Goal: Task Accomplishment & Management: Manage account settings

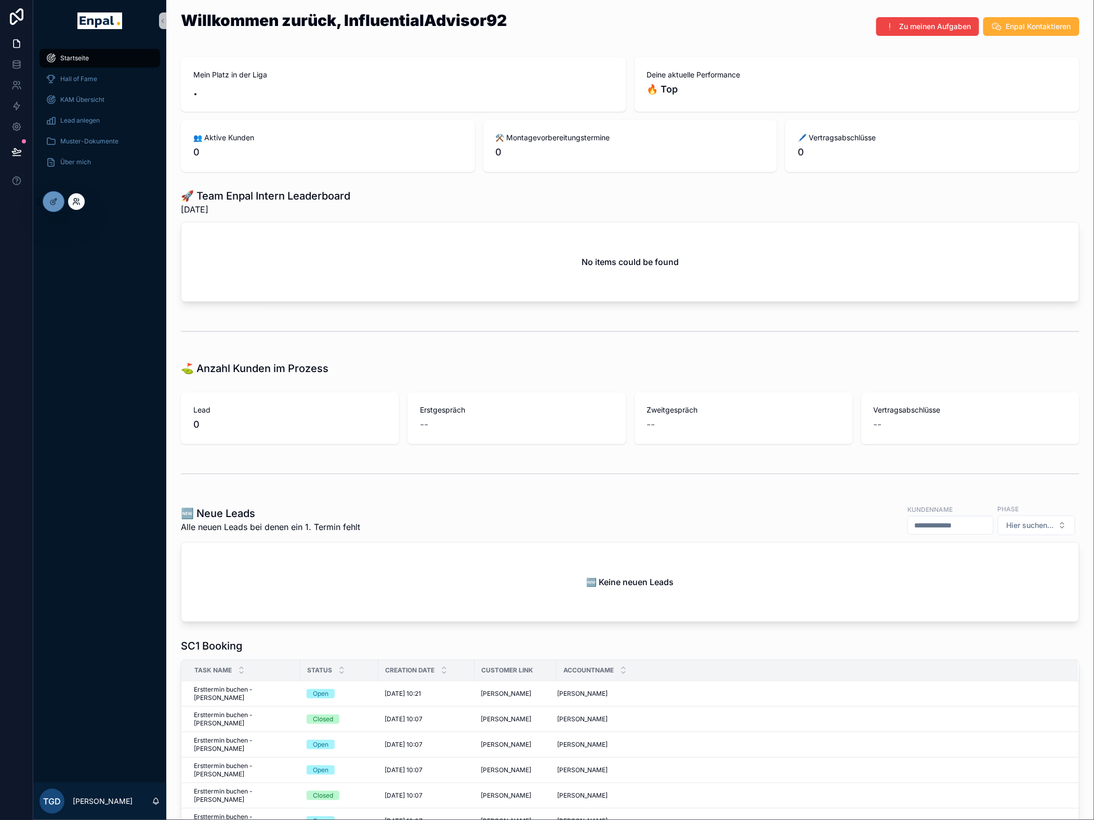
click at [75, 199] on icon at bounding box center [75, 200] width 3 height 3
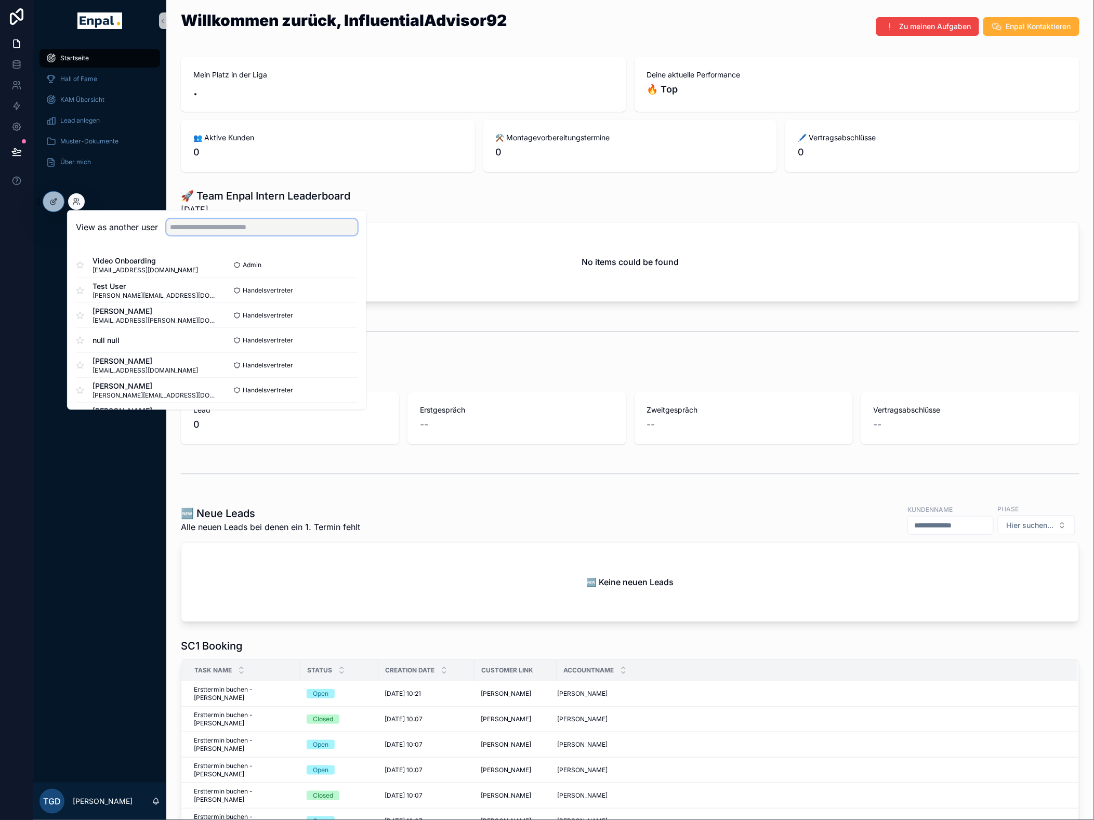
click at [217, 231] on input "text" at bounding box center [261, 227] width 191 height 17
type input "****"
click at [347, 289] on button "Select" at bounding box center [344, 290] width 27 height 15
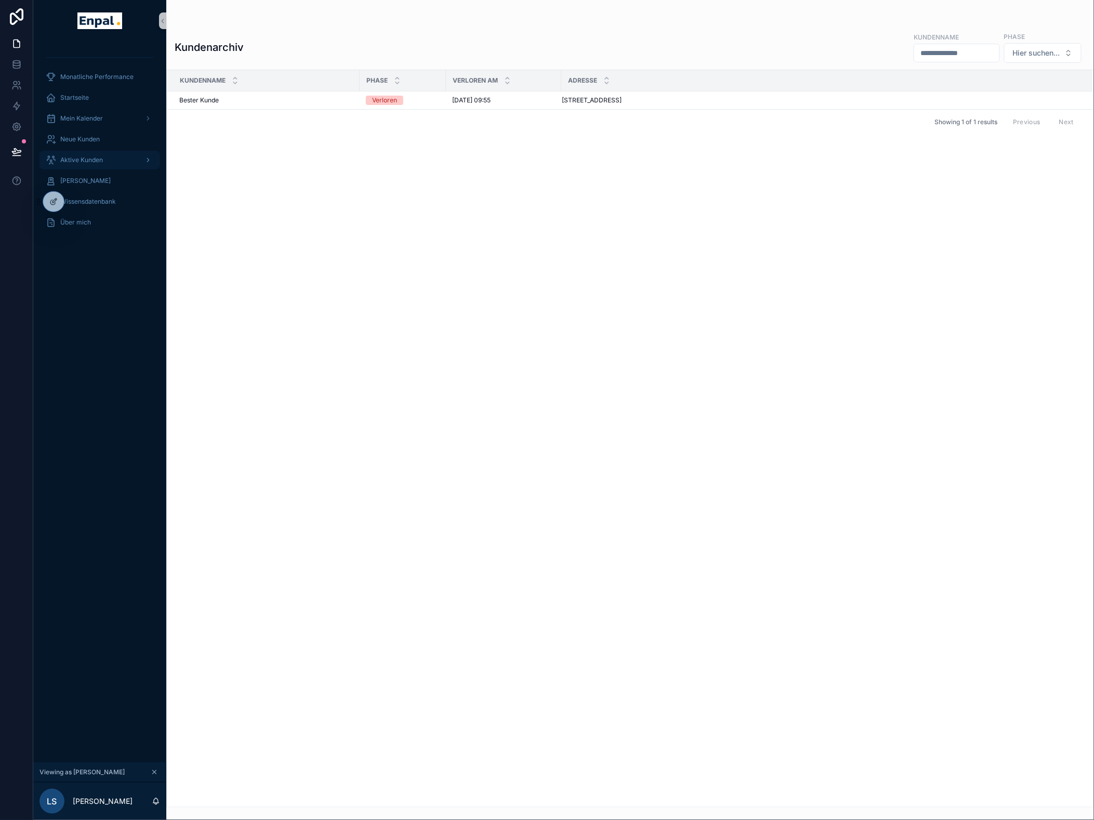
click at [94, 160] on span "Aktive Kunden" at bounding box center [81, 160] width 43 height 8
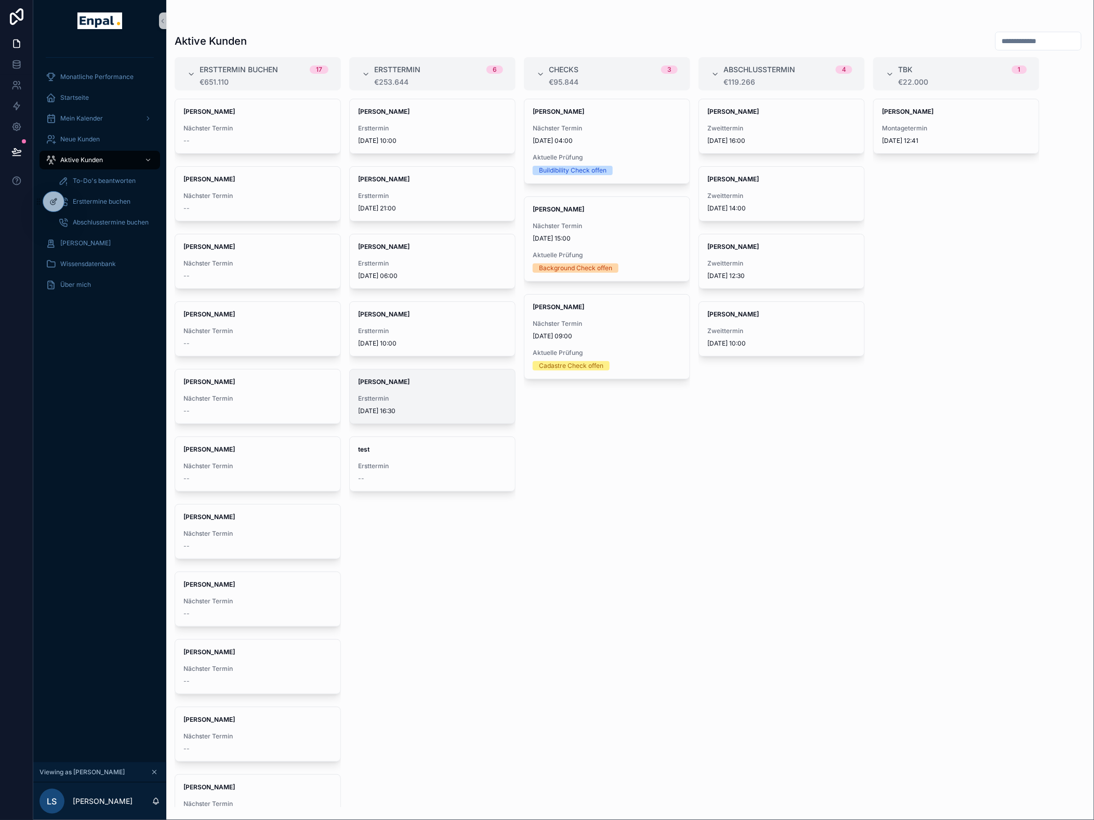
click at [437, 398] on span "Ersttermin" at bounding box center [432, 398] width 149 height 8
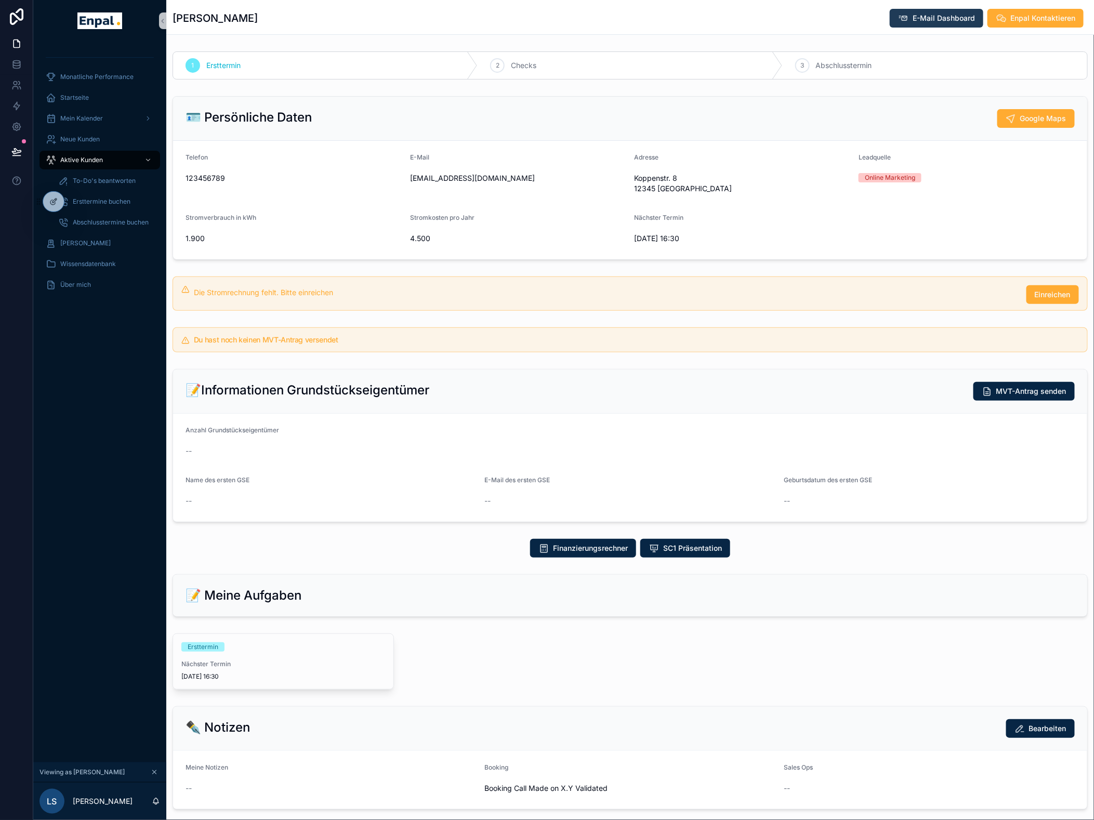
click at [948, 15] on span "E-Mail Dashboard" at bounding box center [944, 18] width 62 height 10
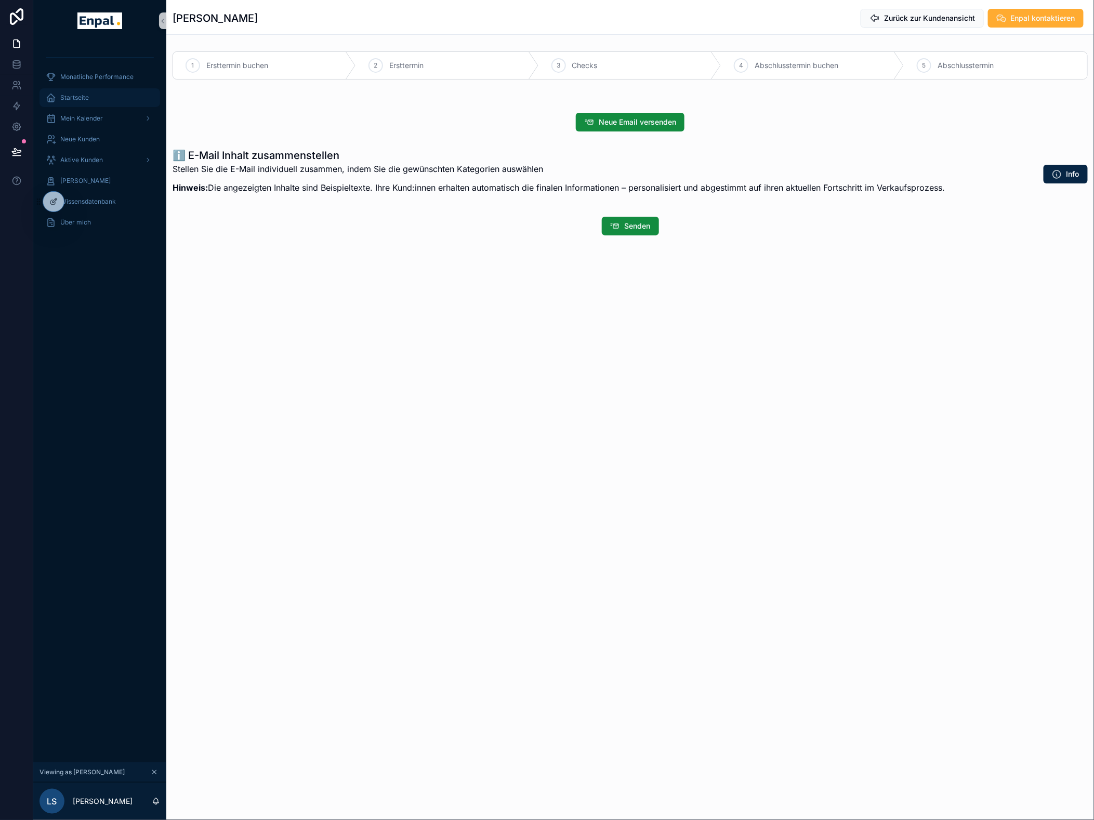
click at [89, 94] on div "Startseite" at bounding box center [100, 97] width 108 height 17
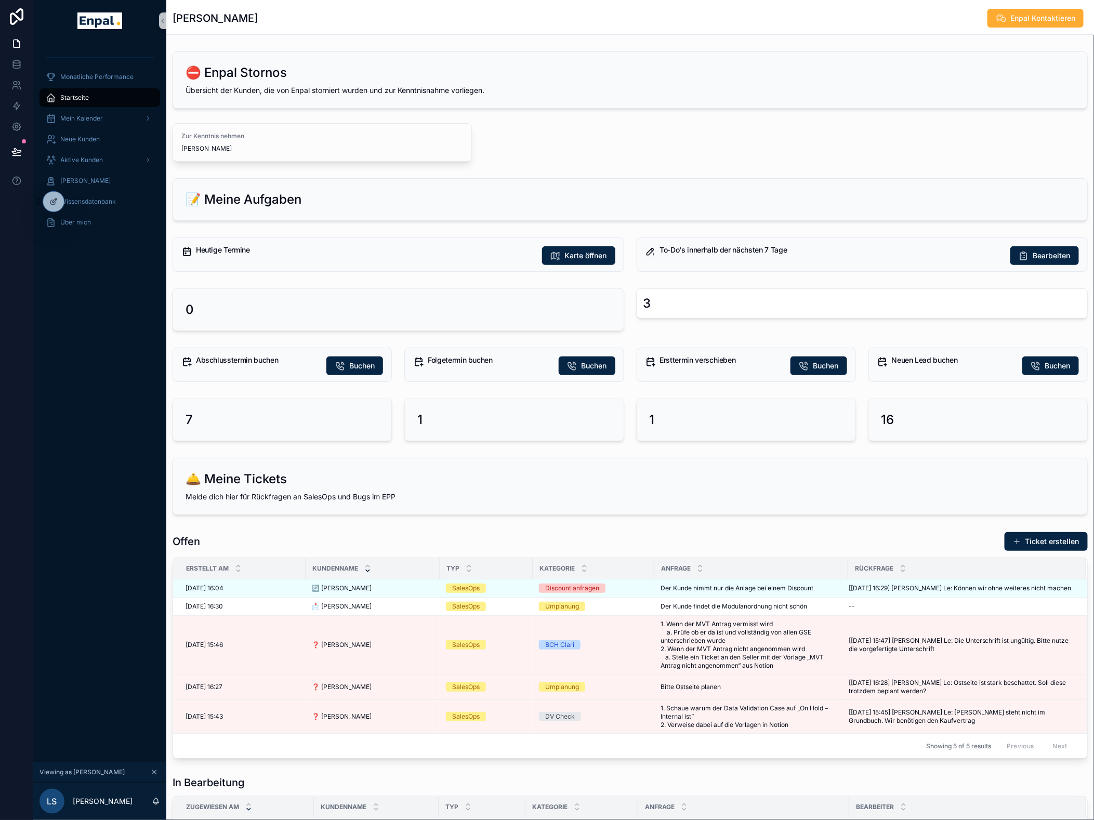
drag, startPoint x: 440, startPoint y: 371, endPoint x: 632, endPoint y: 66, distance: 359.9
click at [632, 66] on div "⛔ Enpal Stornos" at bounding box center [630, 72] width 889 height 17
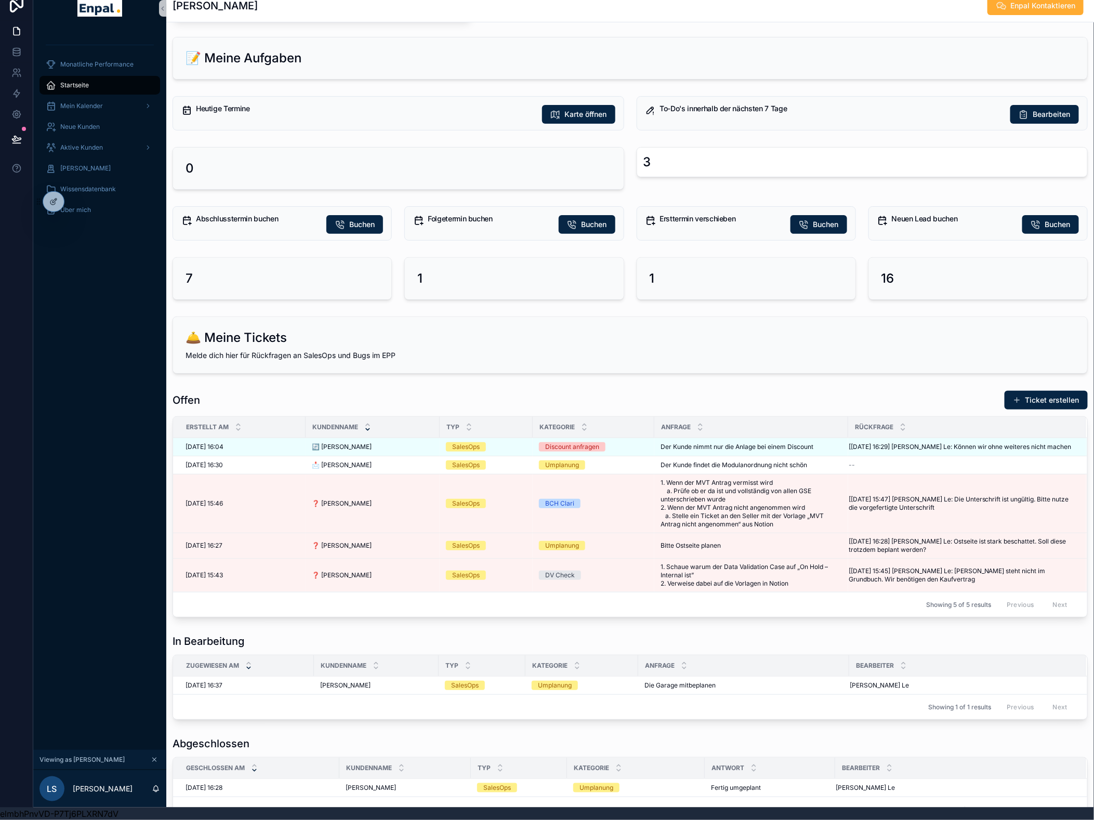
scroll to position [127, 0]
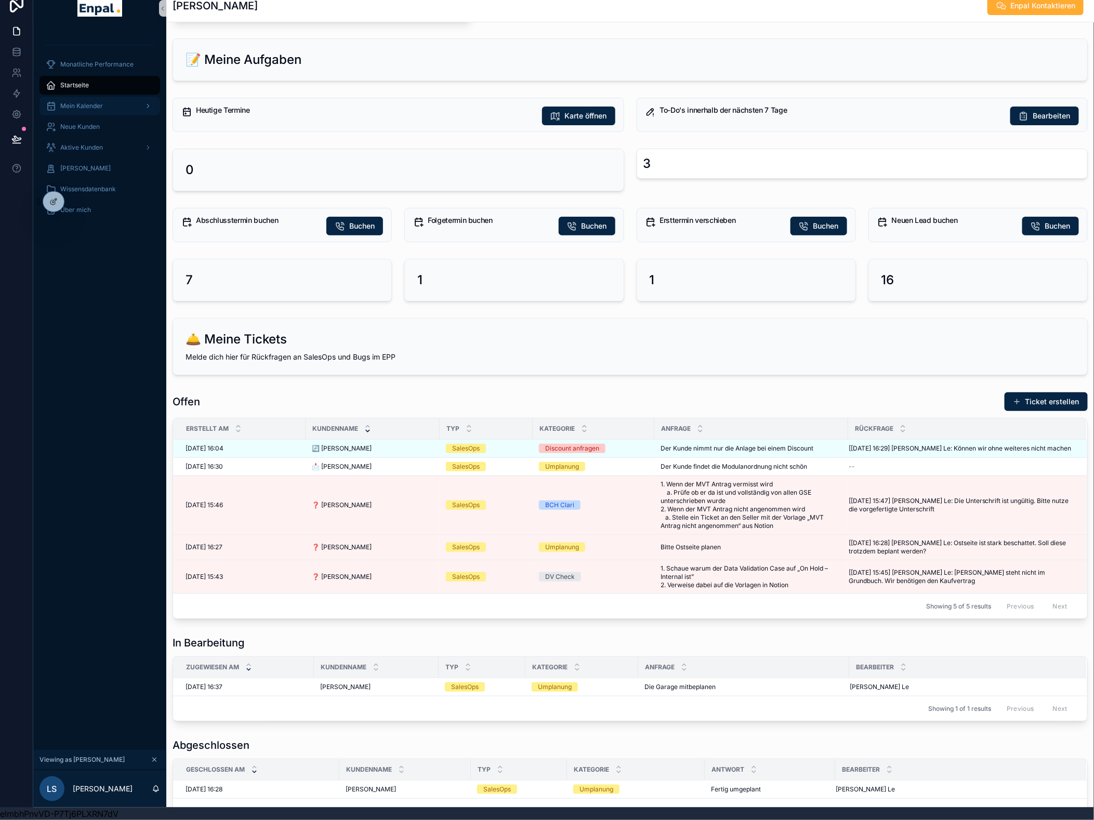
click at [91, 102] on span "Mein Kalender" at bounding box center [81, 106] width 43 height 8
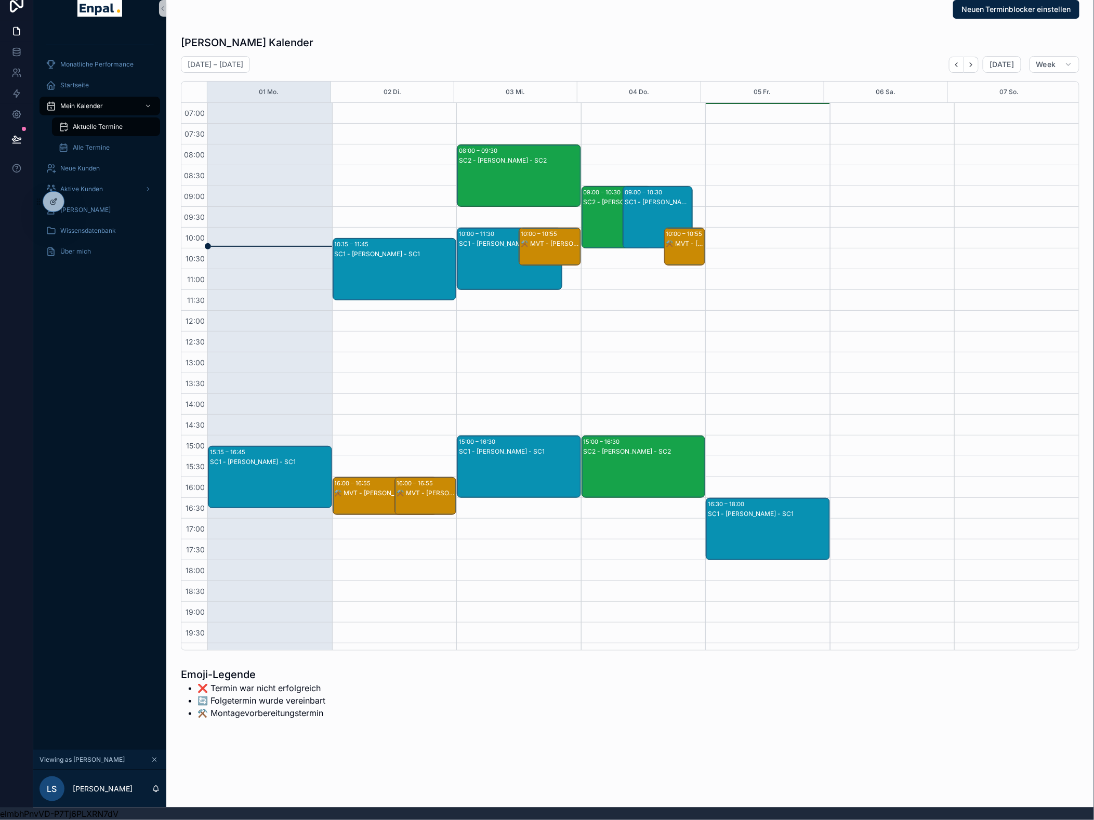
click at [537, 447] on div "SC1 - [PERSON_NAME] - SC1" at bounding box center [519, 451] width 121 height 9
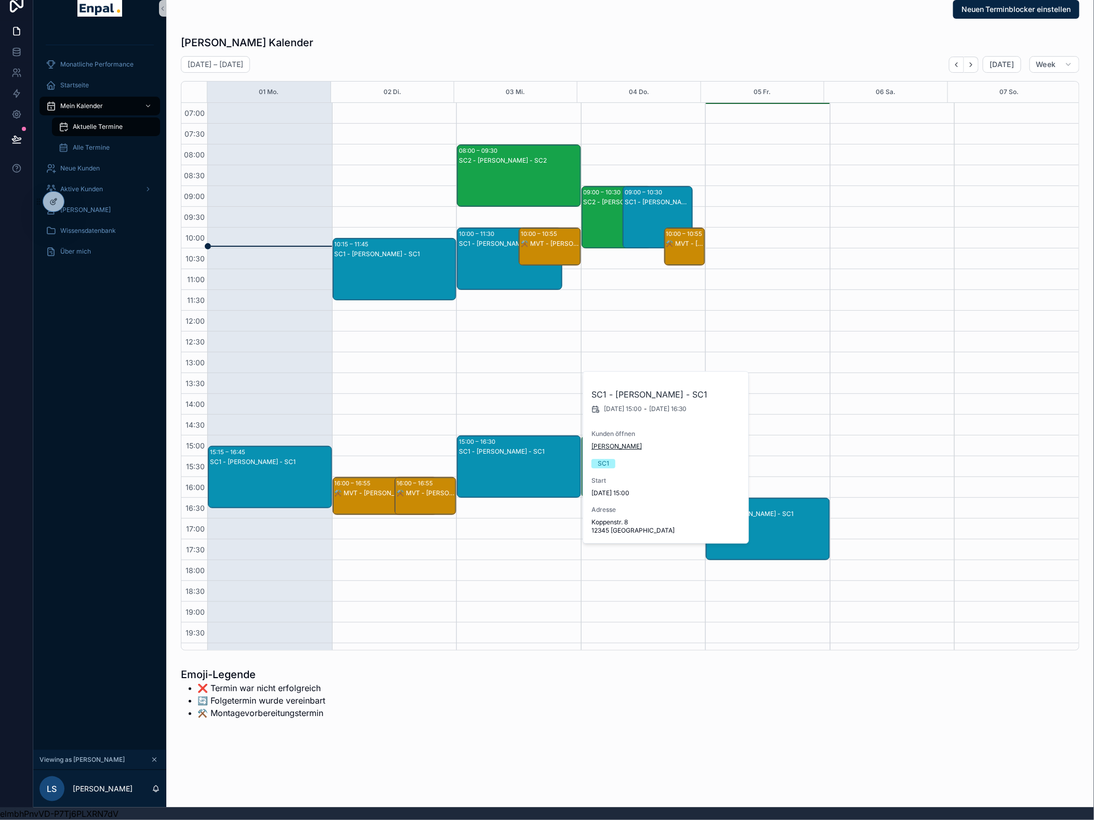
click at [614, 444] on span "[PERSON_NAME]" at bounding box center [616, 446] width 50 height 8
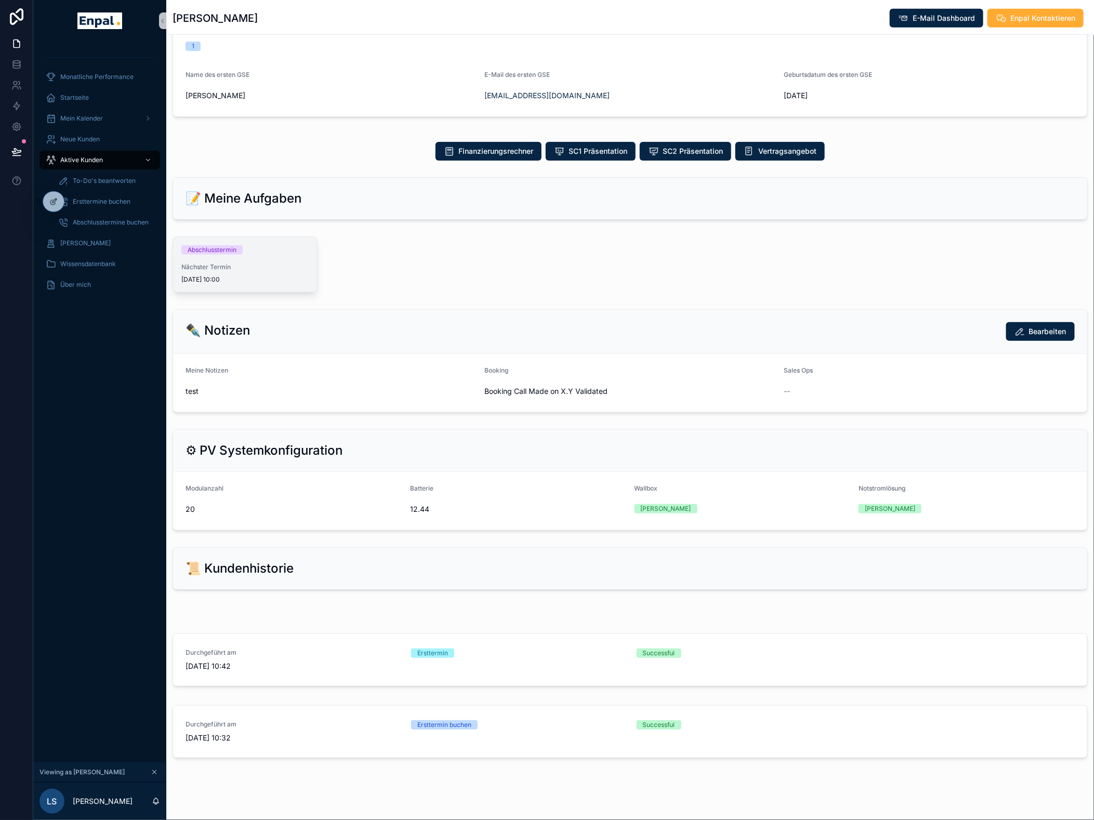
scroll to position [409, 0]
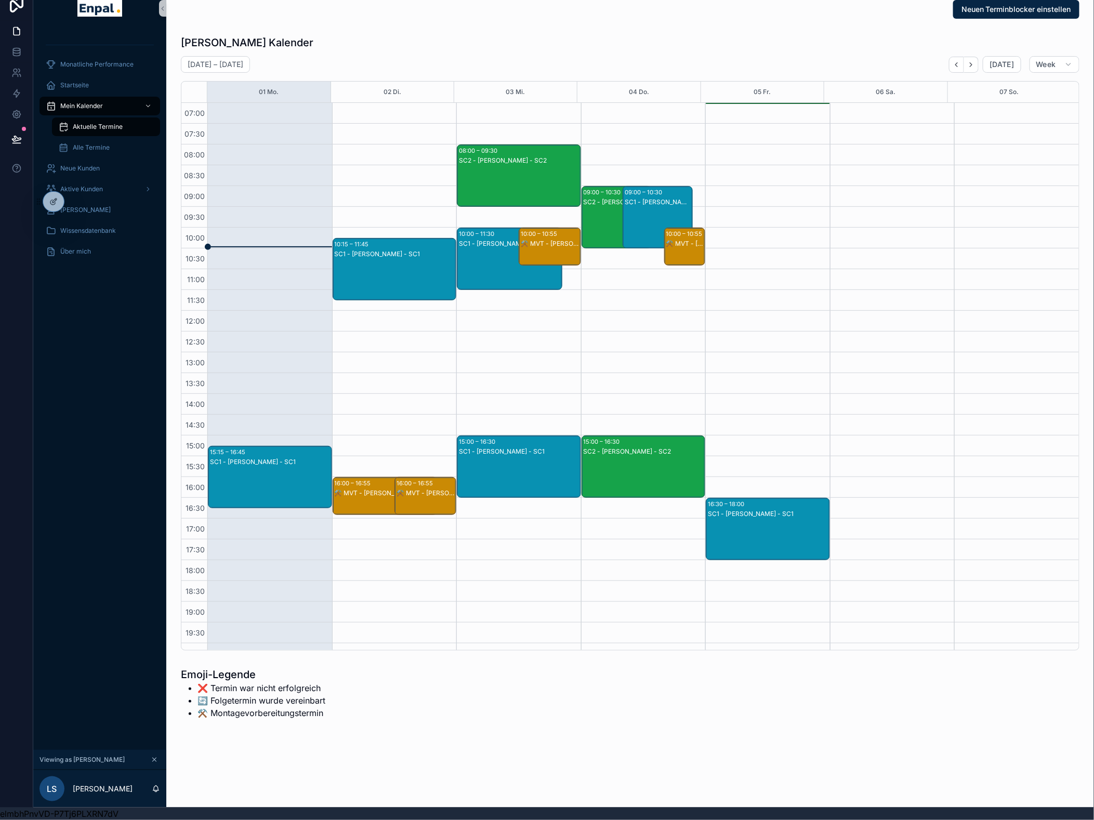
scroll to position [70, 0]
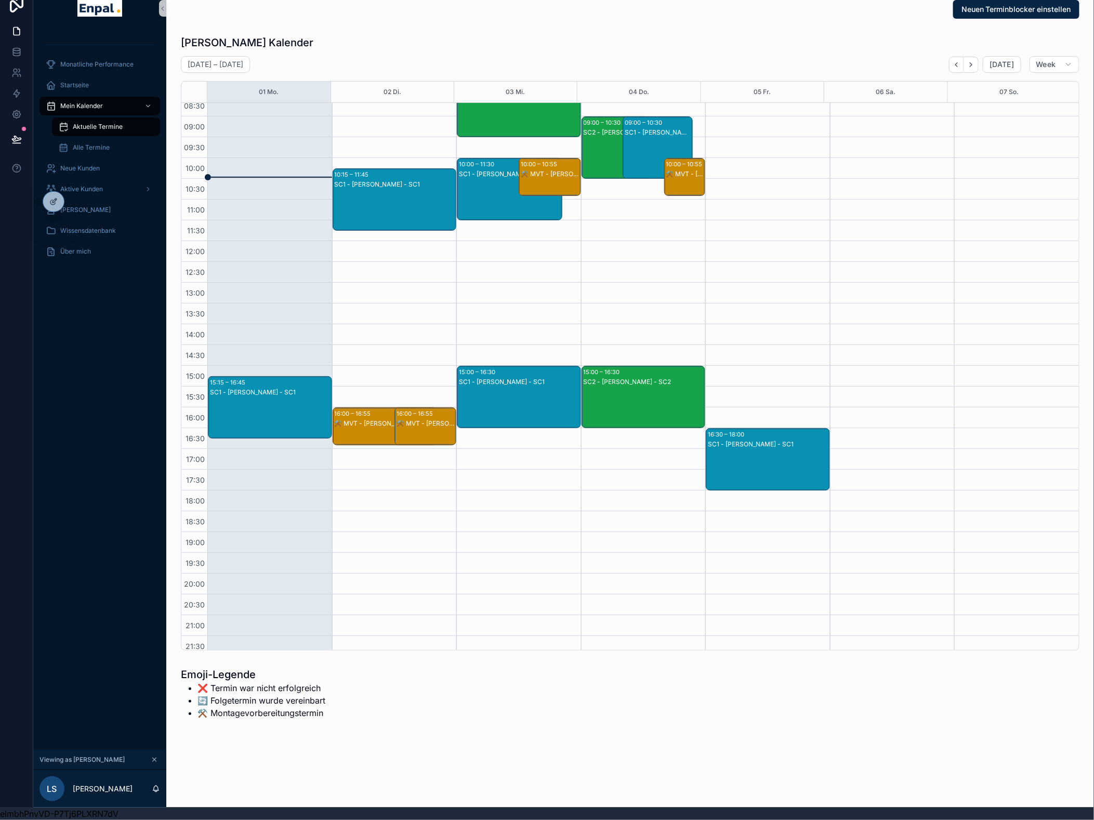
click at [551, 378] on div "SC1 - [PERSON_NAME] - SC1" at bounding box center [519, 382] width 121 height 8
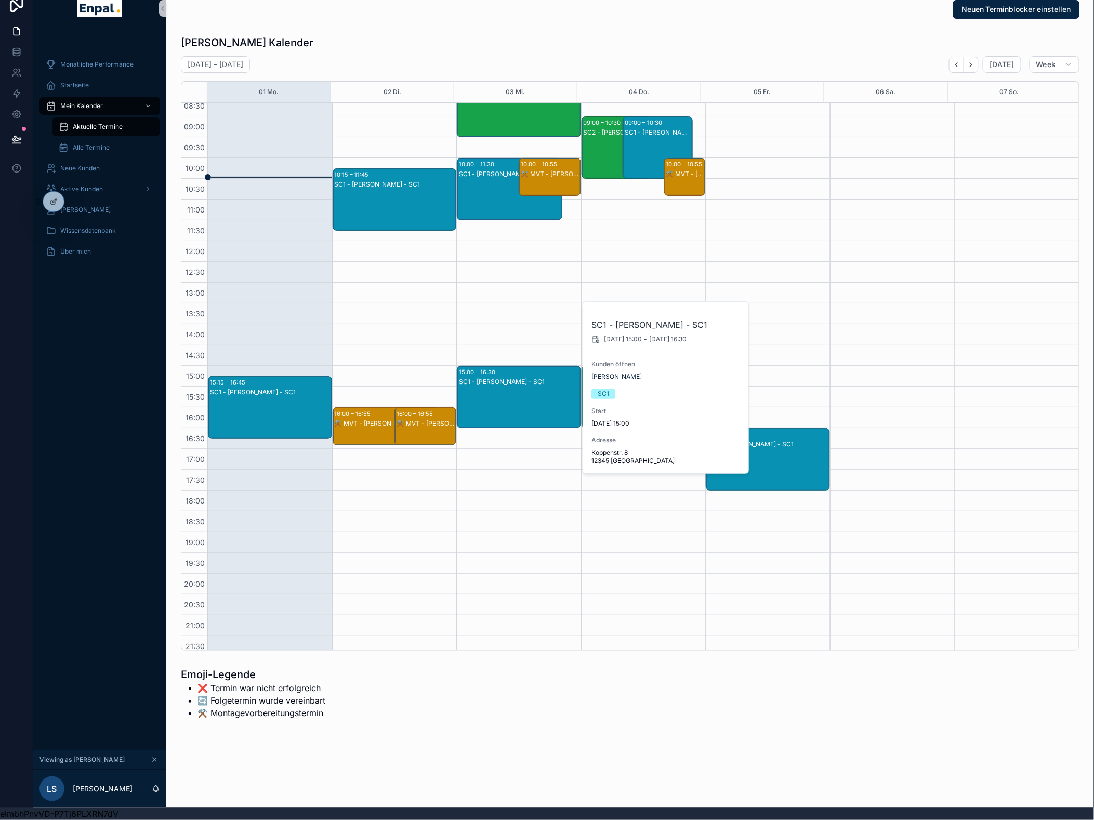
click at [538, 302] on div "08:00 – 09:30 SC2 - Marie Keller - SC2 10:00 – 11:30 SC1 - Jonas Weber - SC1 15…" at bounding box center [518, 345] width 125 height 624
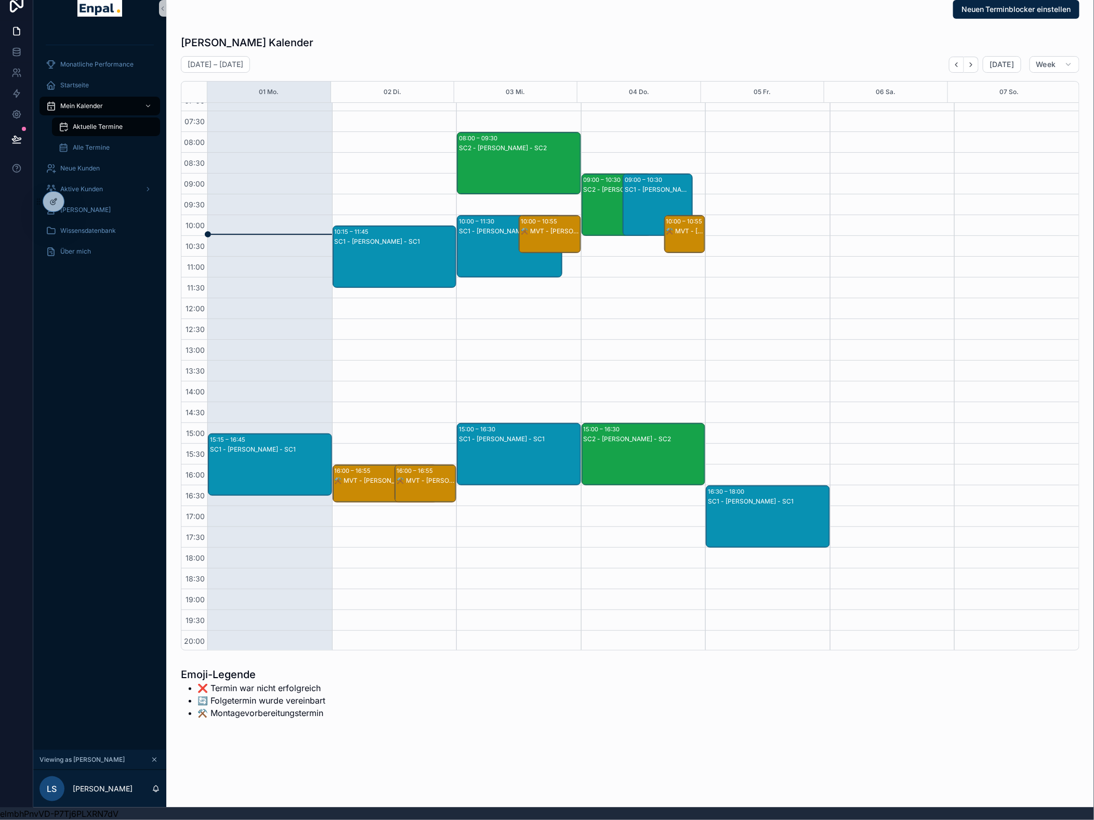
scroll to position [0, 0]
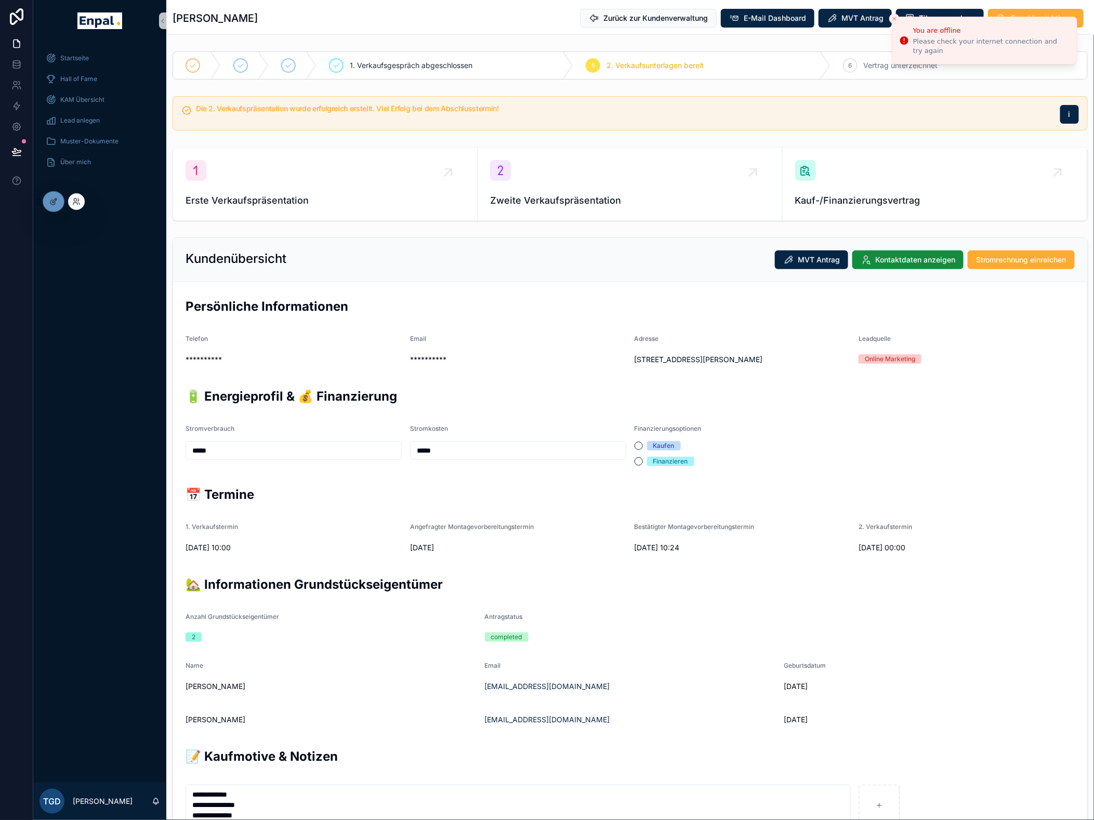
click at [81, 204] on div at bounding box center [76, 201] width 17 height 17
click at [74, 204] on icon at bounding box center [76, 201] width 8 height 8
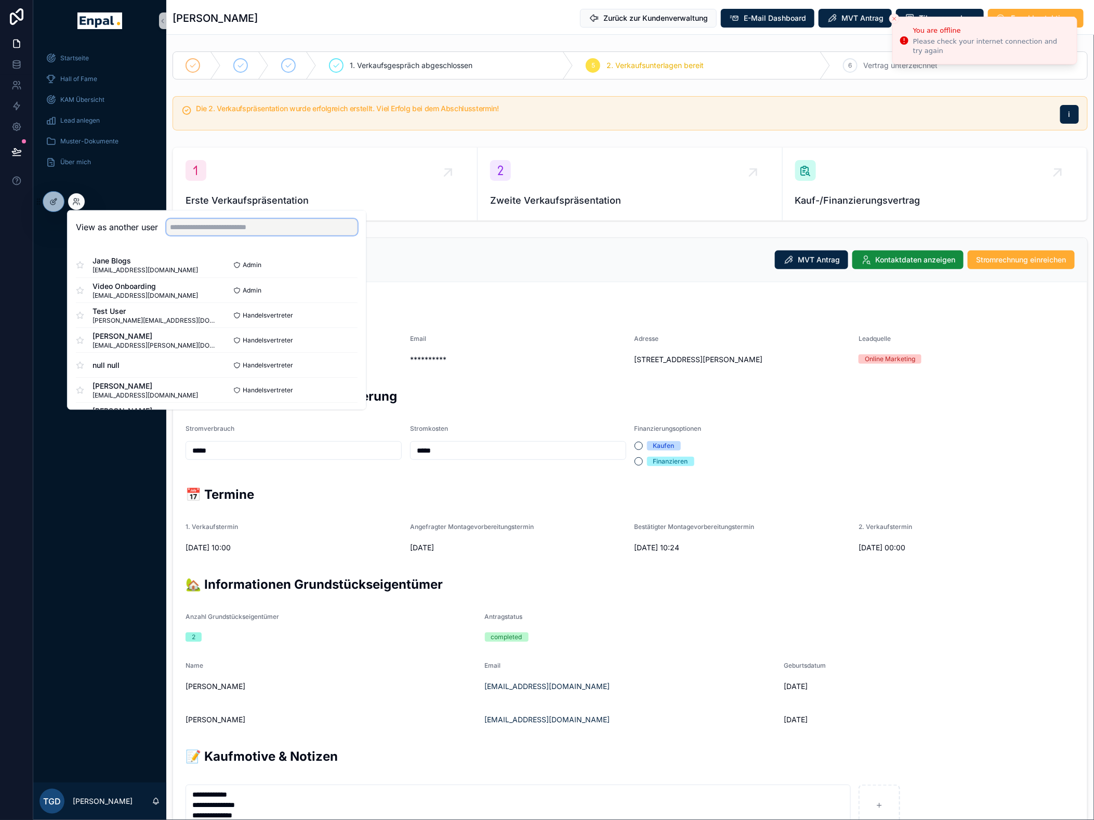
click at [214, 231] on input "text" at bounding box center [261, 227] width 191 height 17
type input "****"
click at [334, 288] on button "Select" at bounding box center [344, 290] width 27 height 15
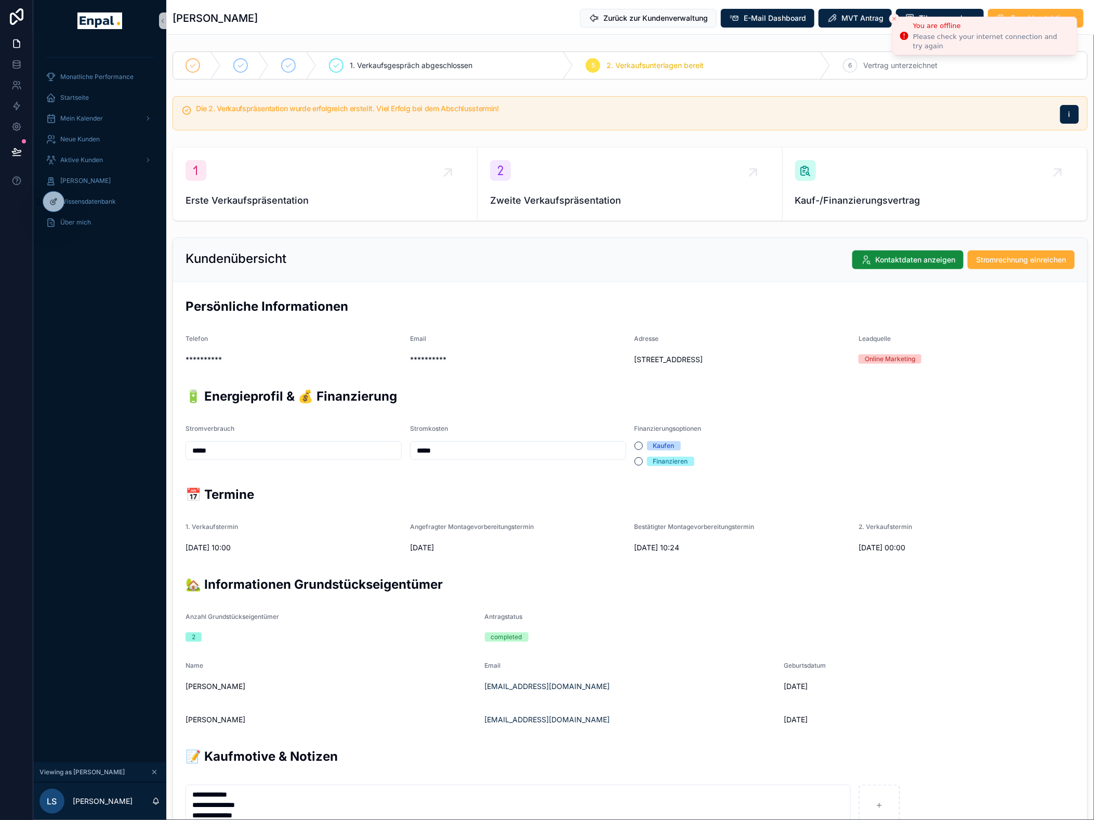
click at [892, 20] on icon "Close toast" at bounding box center [894, 19] width 6 height 6
click at [788, 18] on span "E-Mail Dashboard" at bounding box center [775, 18] width 62 height 10
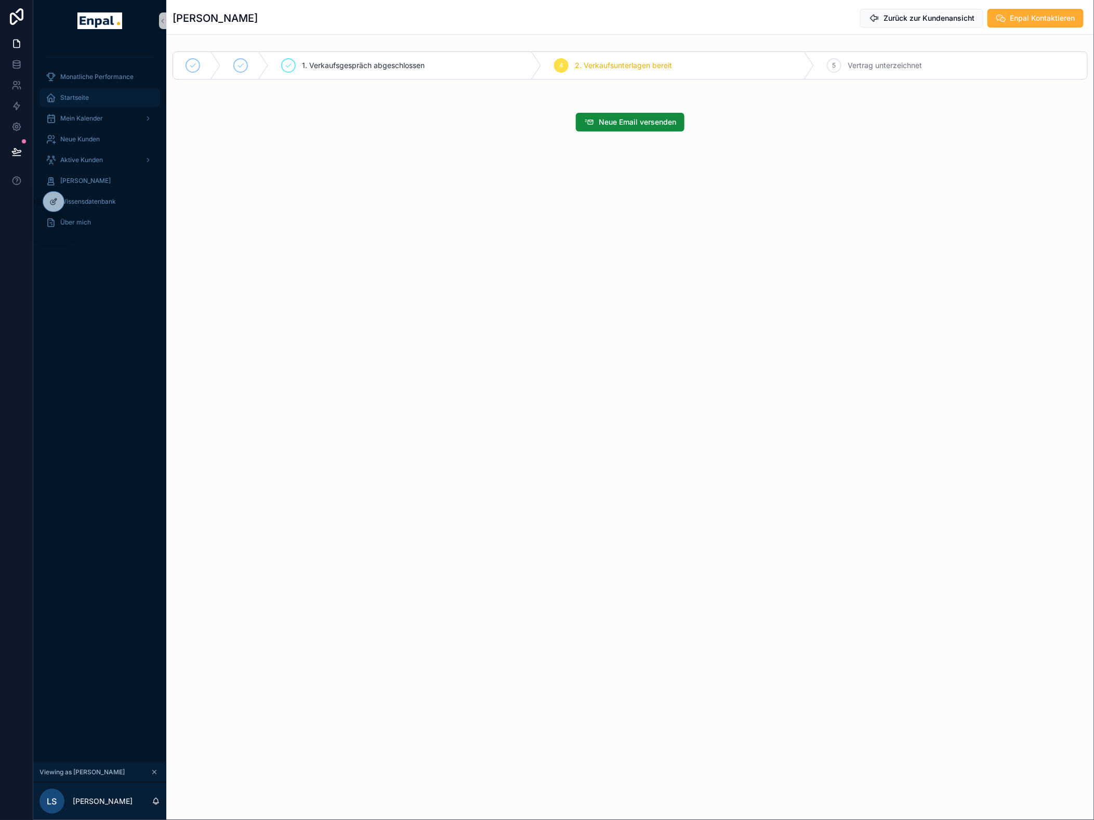
click at [60, 97] on span "Startseite" at bounding box center [74, 98] width 29 height 8
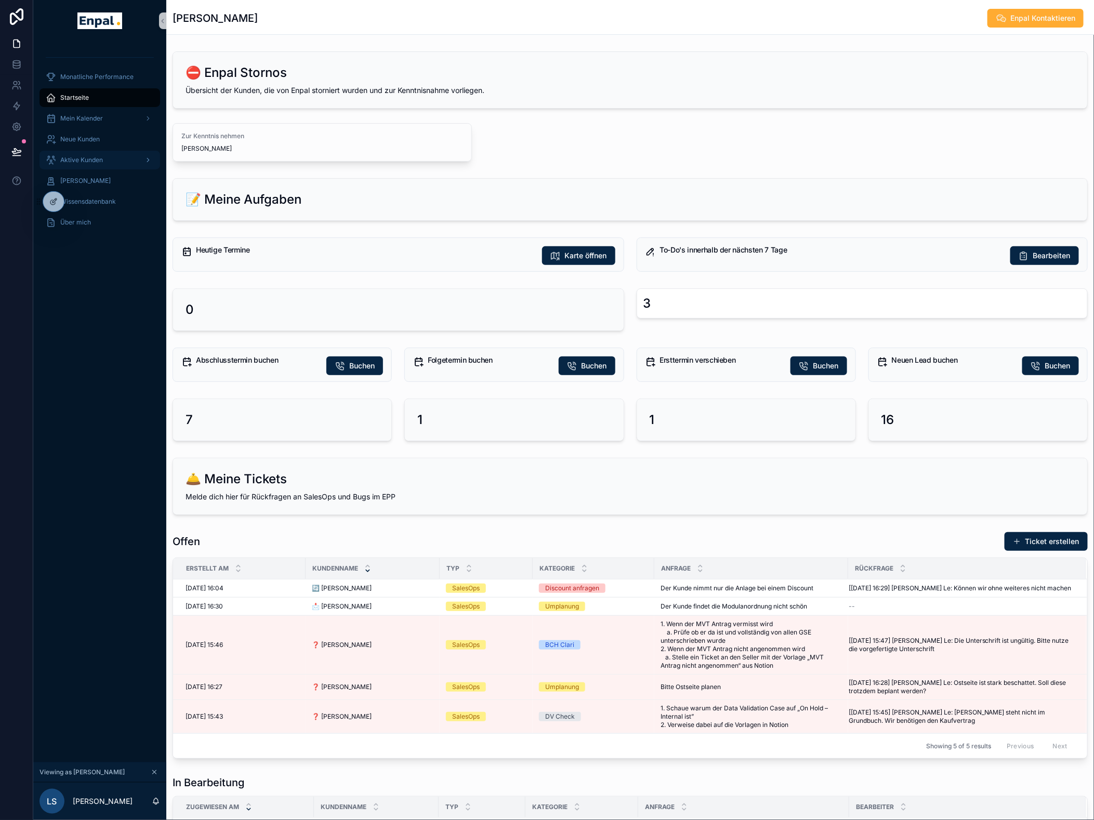
click at [96, 160] on span "Aktive Kunden" at bounding box center [81, 160] width 43 height 8
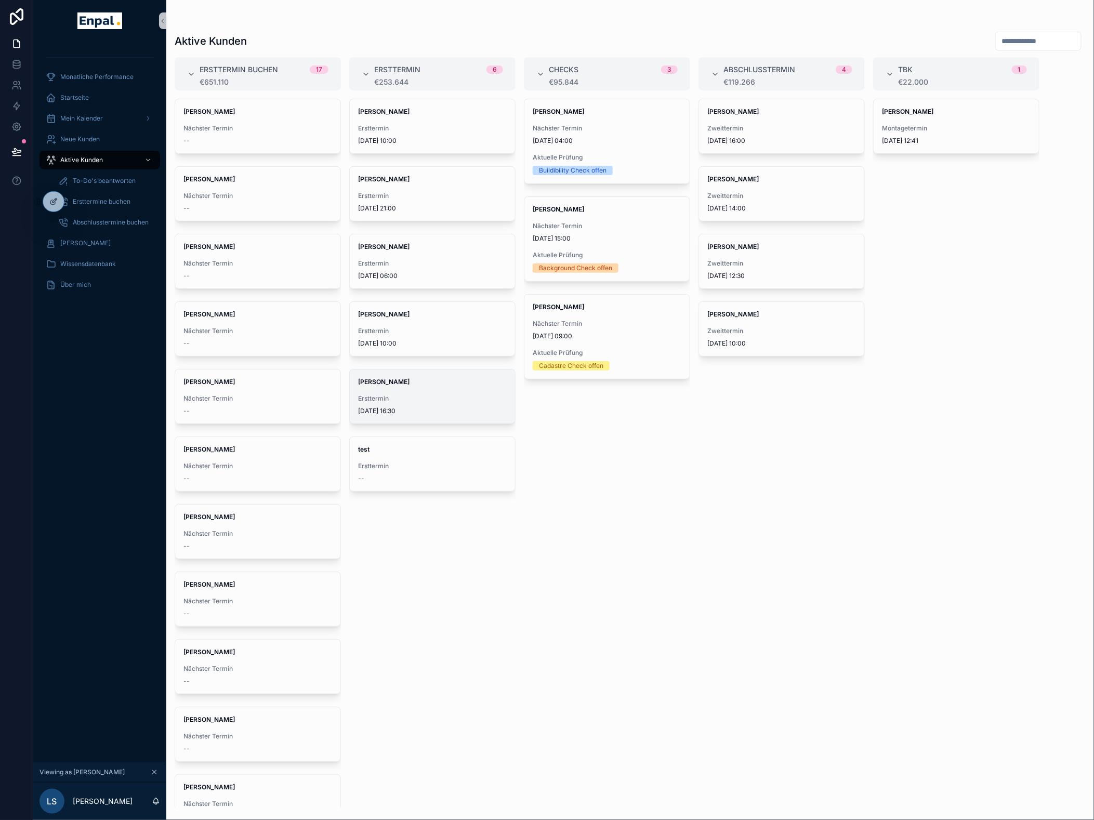
click at [395, 383] on strong "[PERSON_NAME]" at bounding box center [383, 382] width 51 height 8
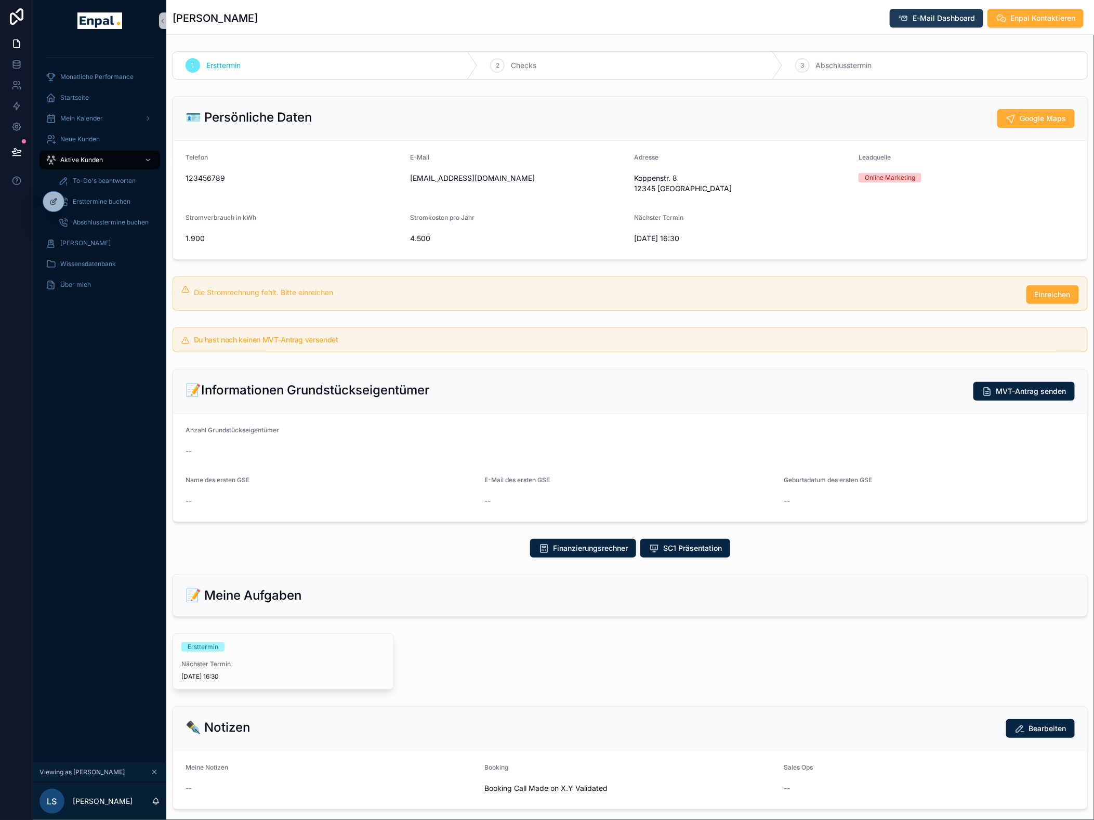
click at [939, 13] on span "E-Mail Dashboard" at bounding box center [944, 18] width 62 height 10
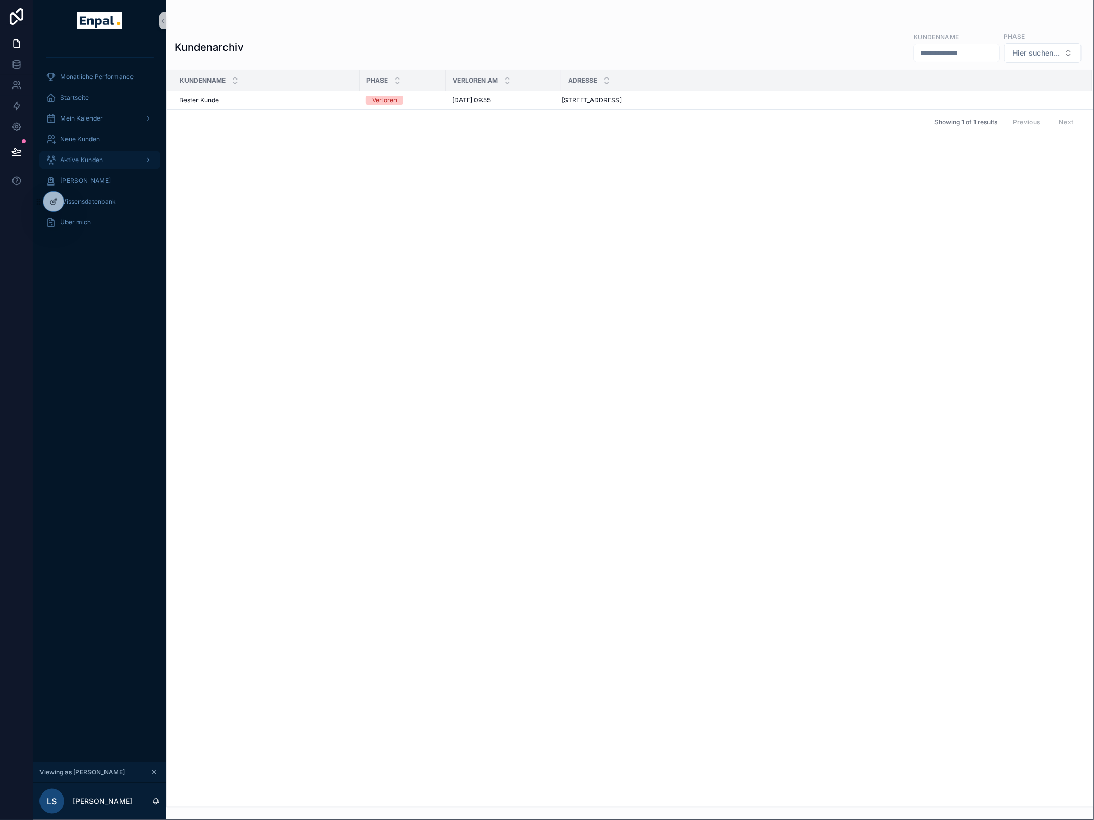
click at [86, 156] on span "Aktive Kunden" at bounding box center [81, 160] width 43 height 8
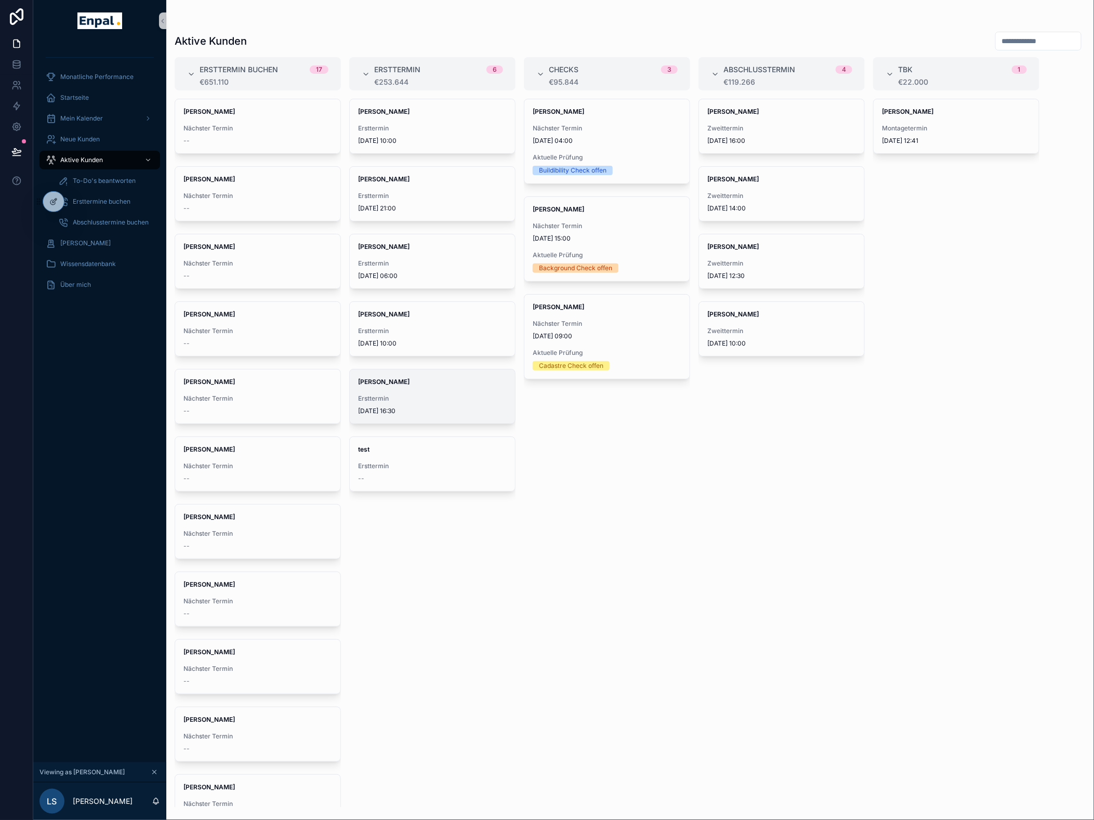
click at [408, 395] on span "Ersttermin" at bounding box center [432, 398] width 149 height 8
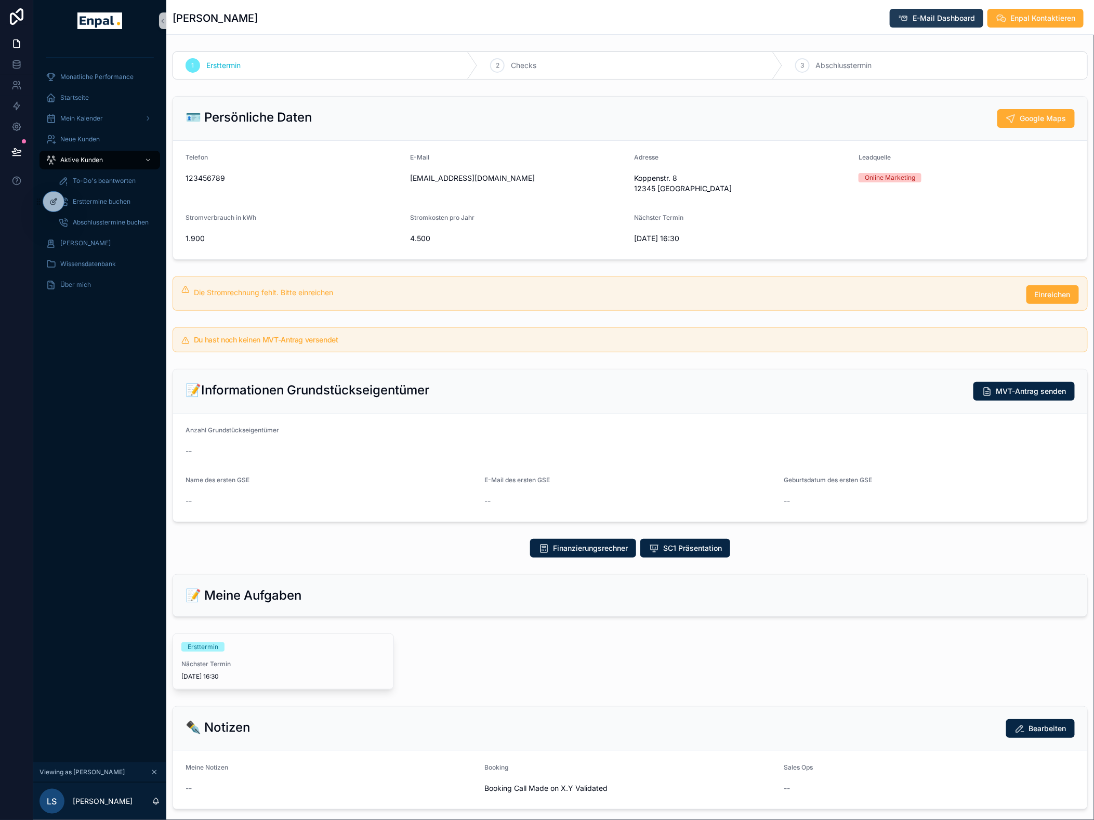
click at [939, 15] on span "E-Mail Dashboard" at bounding box center [944, 18] width 62 height 10
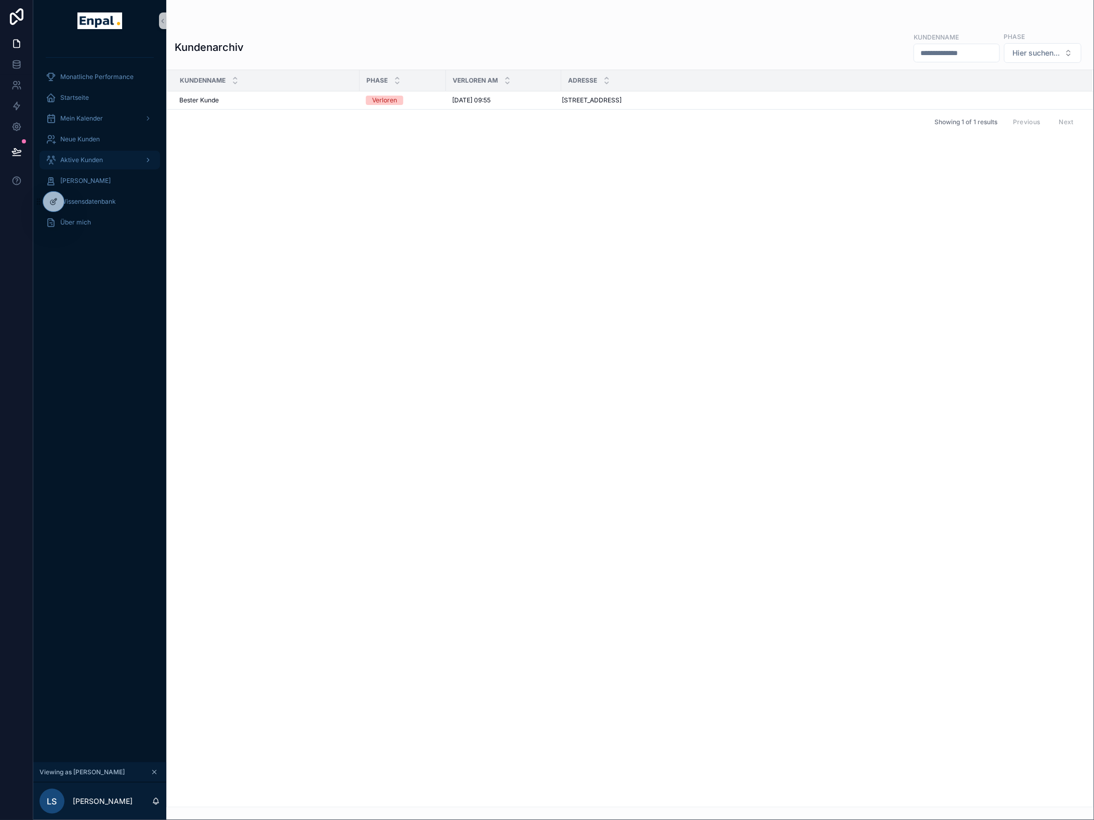
click at [101, 157] on span "Aktive Kunden" at bounding box center [81, 160] width 43 height 8
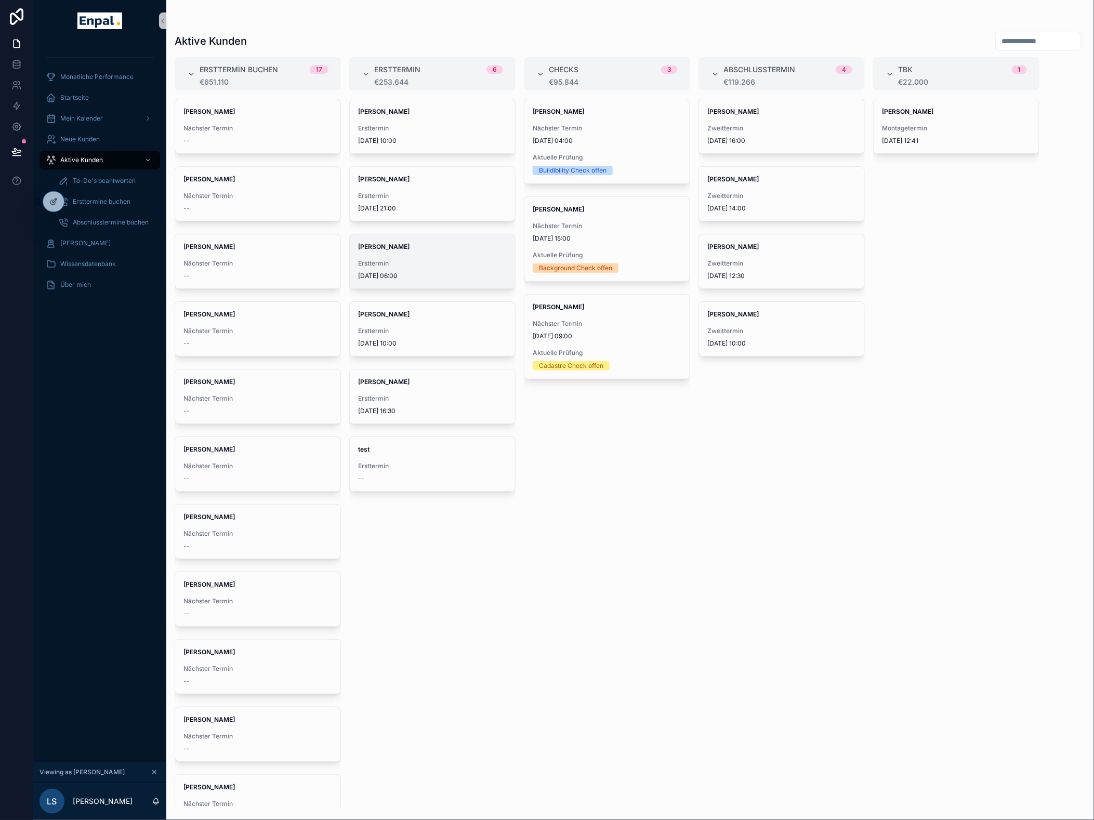
click at [393, 246] on span "[PERSON_NAME]" at bounding box center [432, 247] width 149 height 8
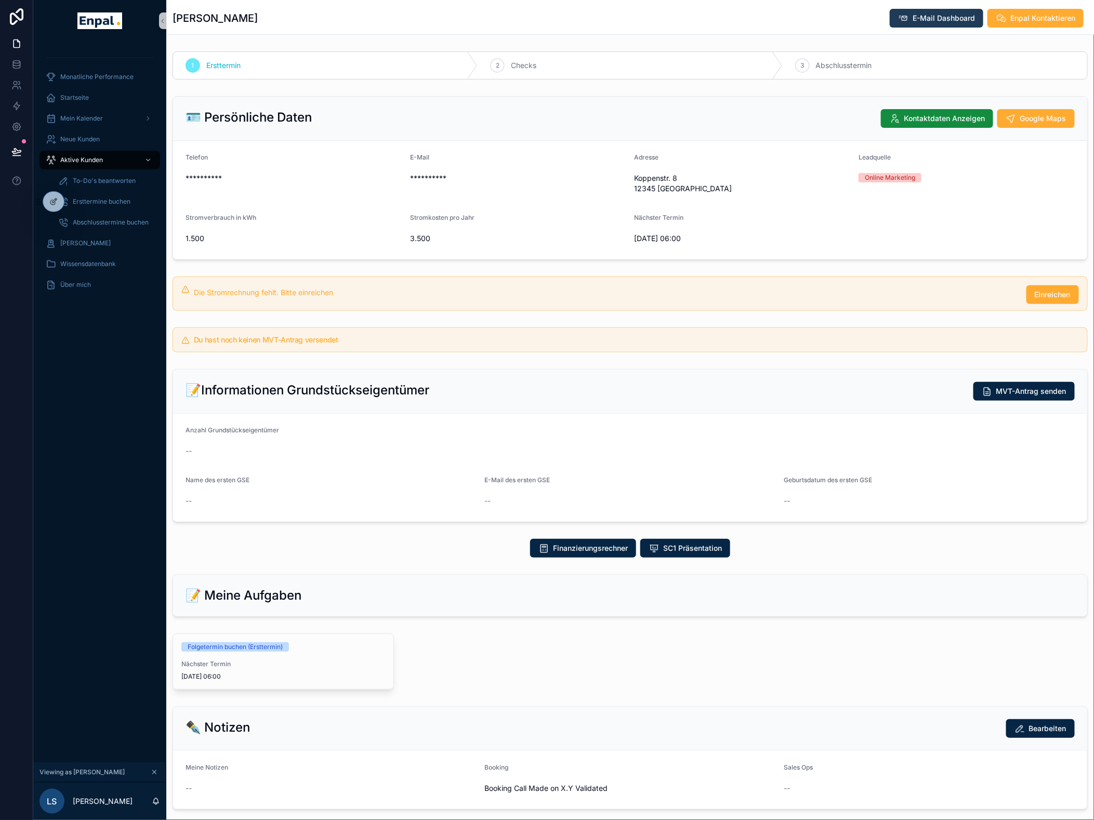
click at [950, 14] on span "E-Mail Dashboard" at bounding box center [944, 18] width 62 height 10
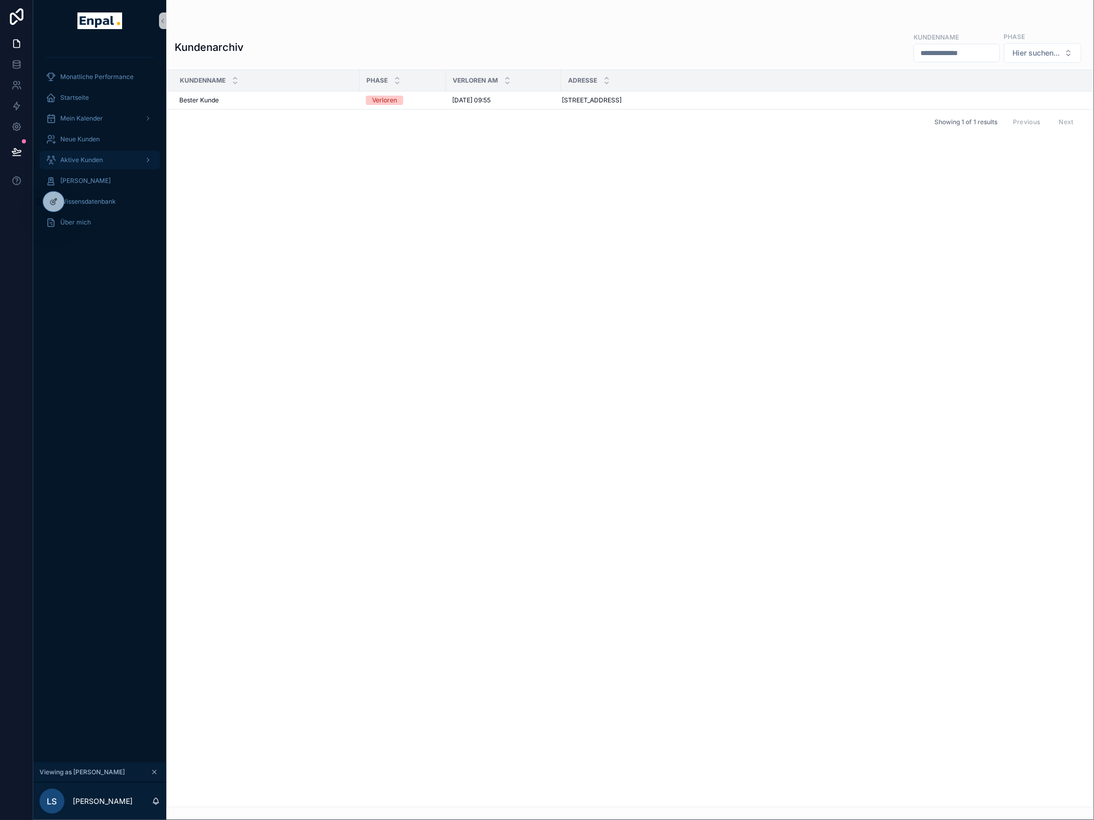
click at [97, 162] on span "Aktive Kunden" at bounding box center [81, 160] width 43 height 8
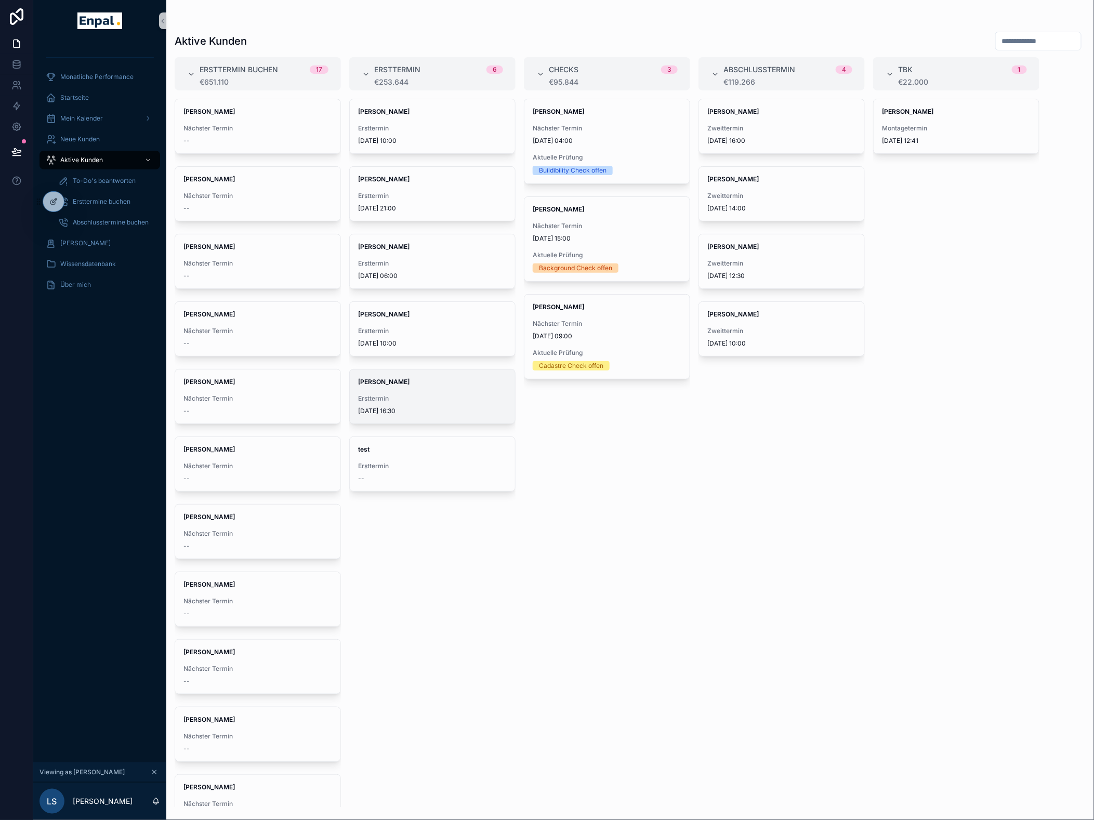
click at [443, 392] on div "[PERSON_NAME] Ersttermin [DATE] 16:30" at bounding box center [432, 397] width 165 height 54
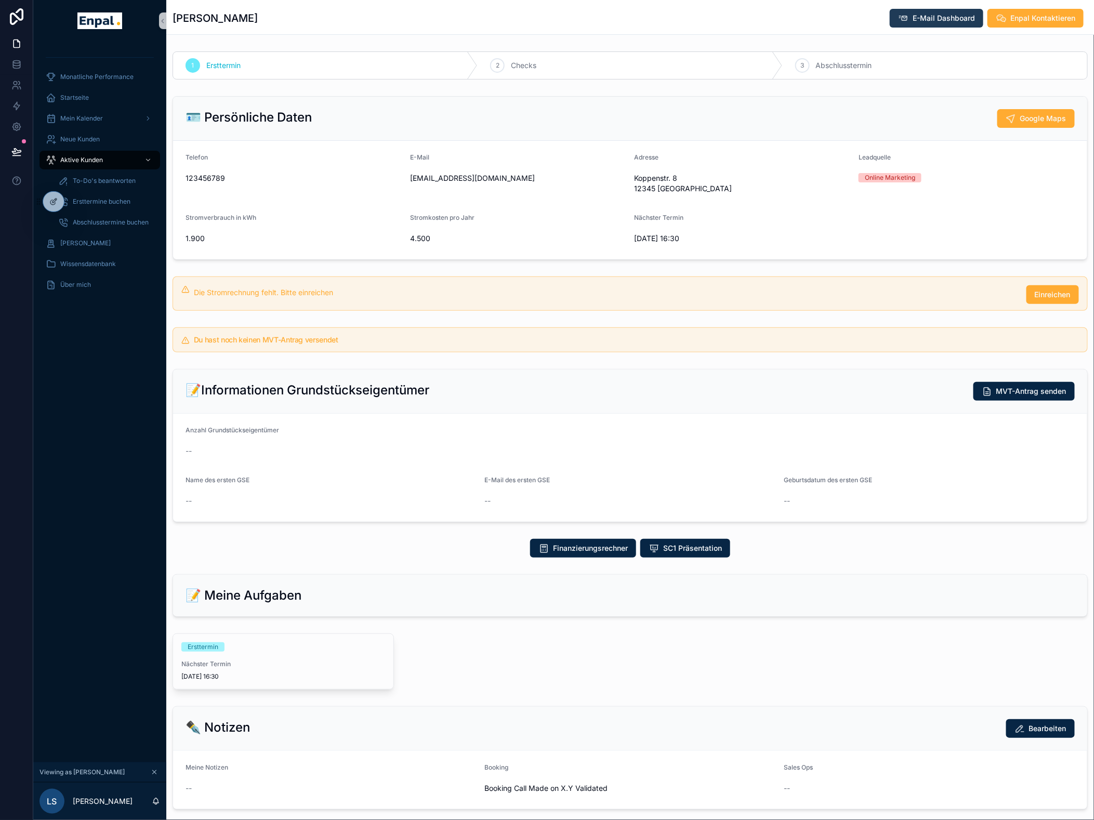
click at [926, 16] on span "E-Mail Dashboard" at bounding box center [944, 18] width 62 height 10
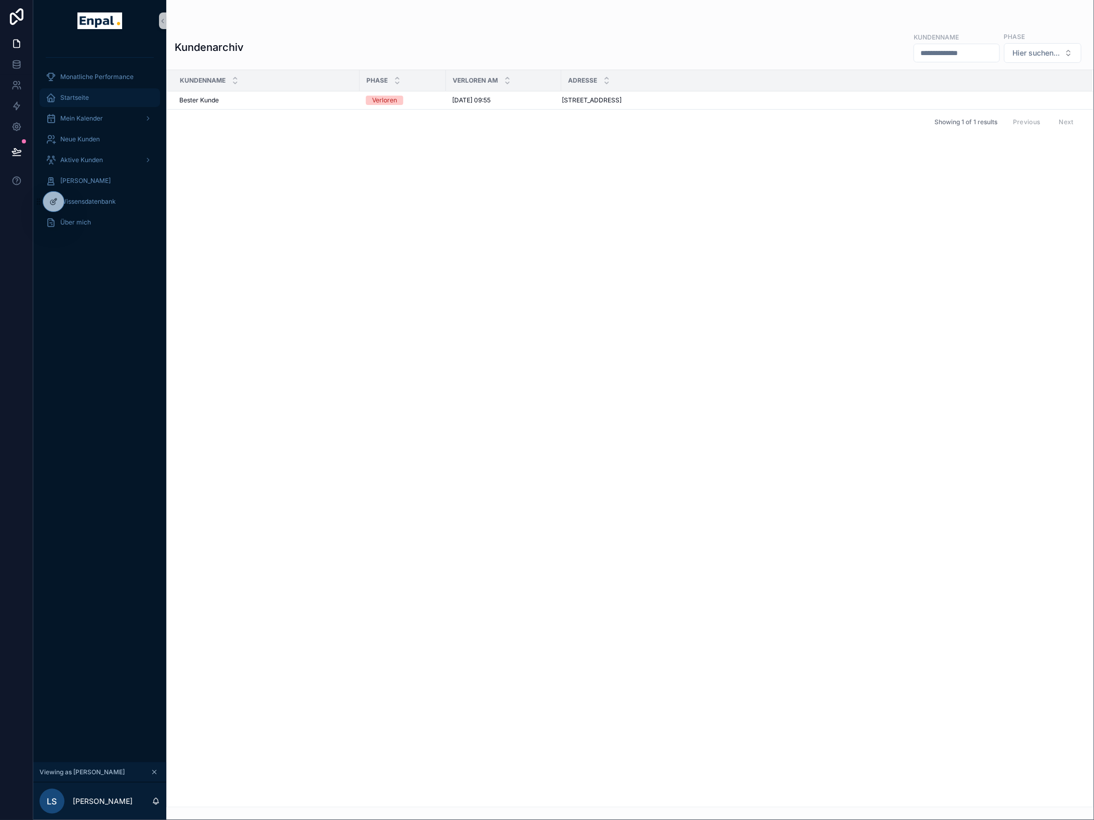
click at [68, 96] on span "Startseite" at bounding box center [74, 98] width 29 height 8
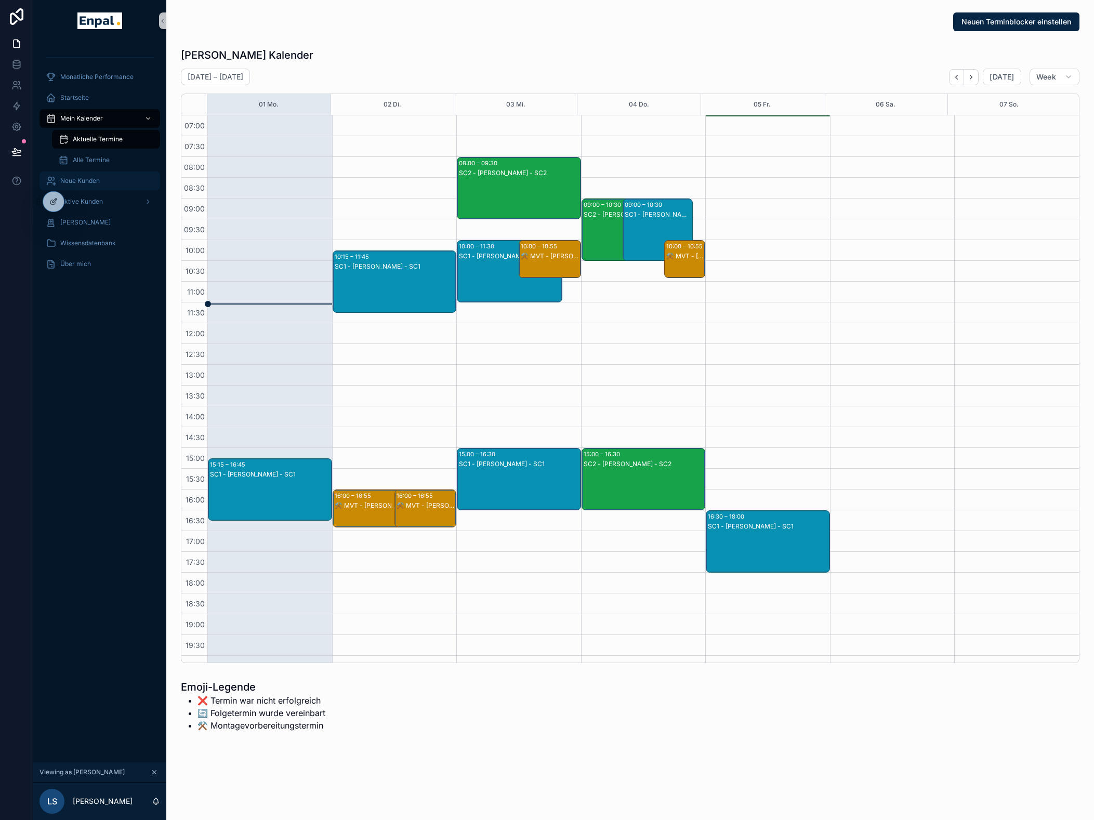
scroll to position [21, 0]
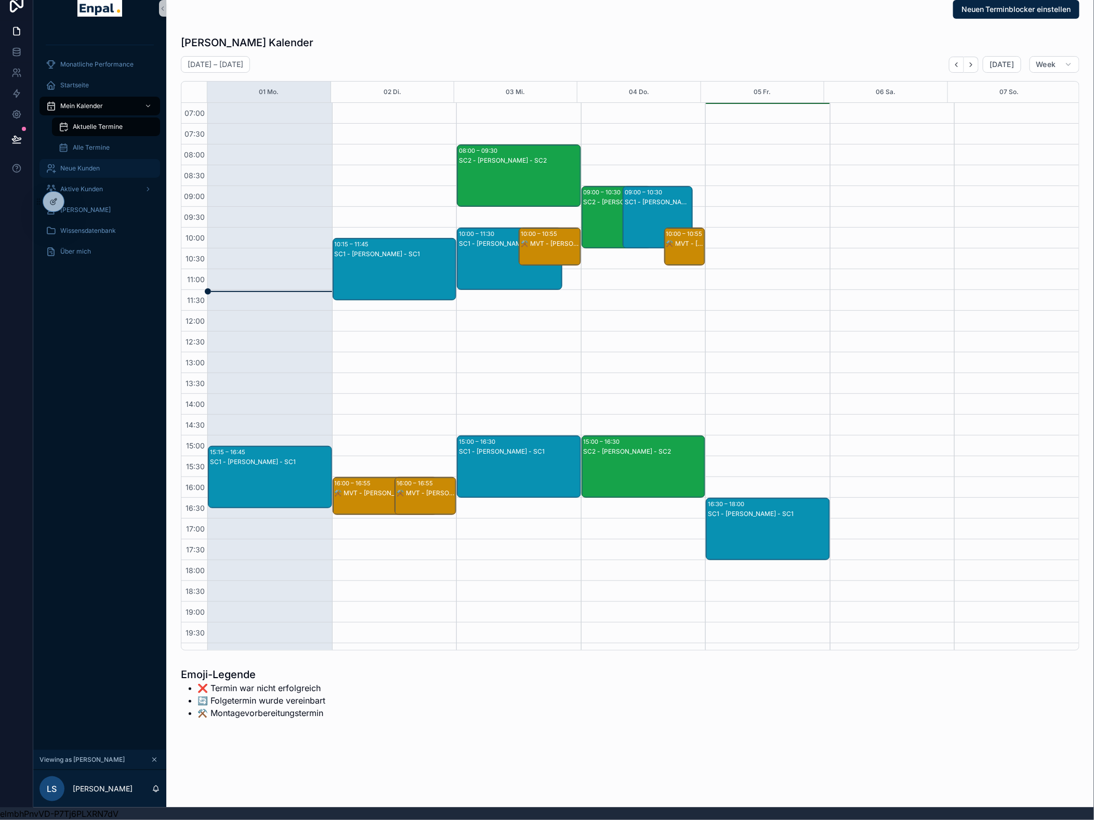
click at [99, 164] on span "Neue Kunden" at bounding box center [79, 168] width 39 height 8
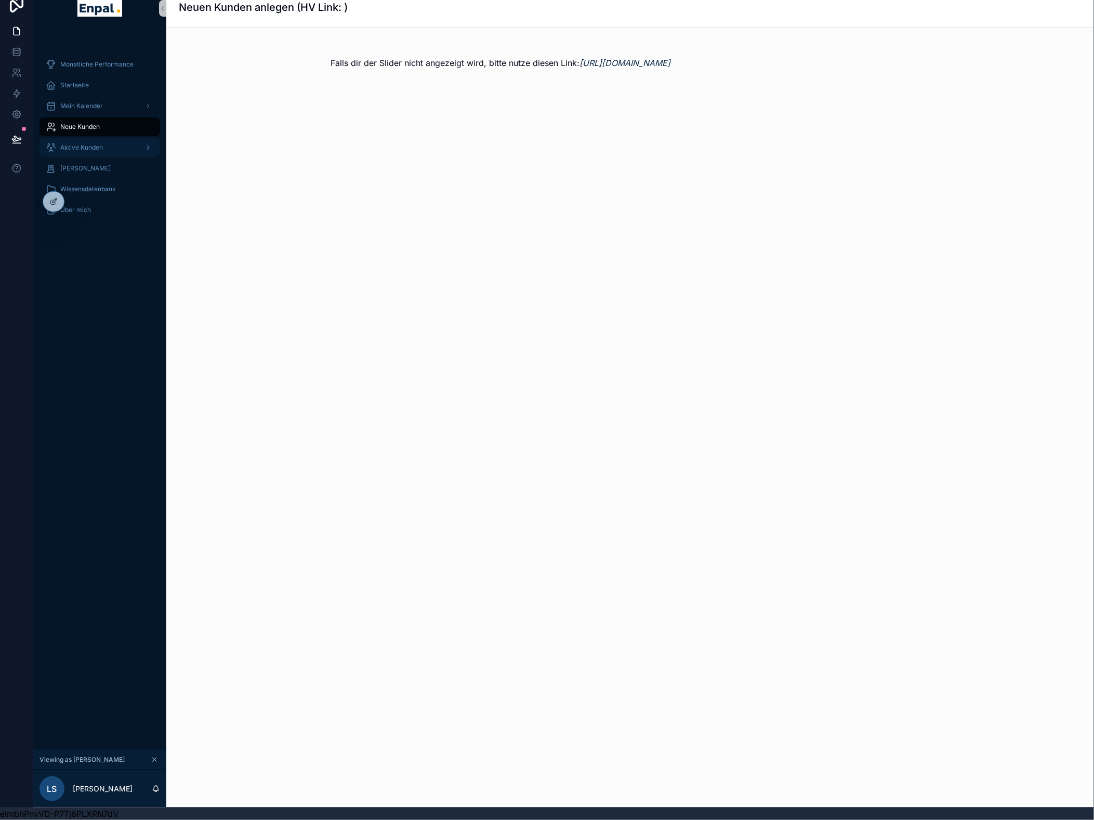
click at [100, 143] on span "Aktive Kunden" at bounding box center [81, 147] width 43 height 8
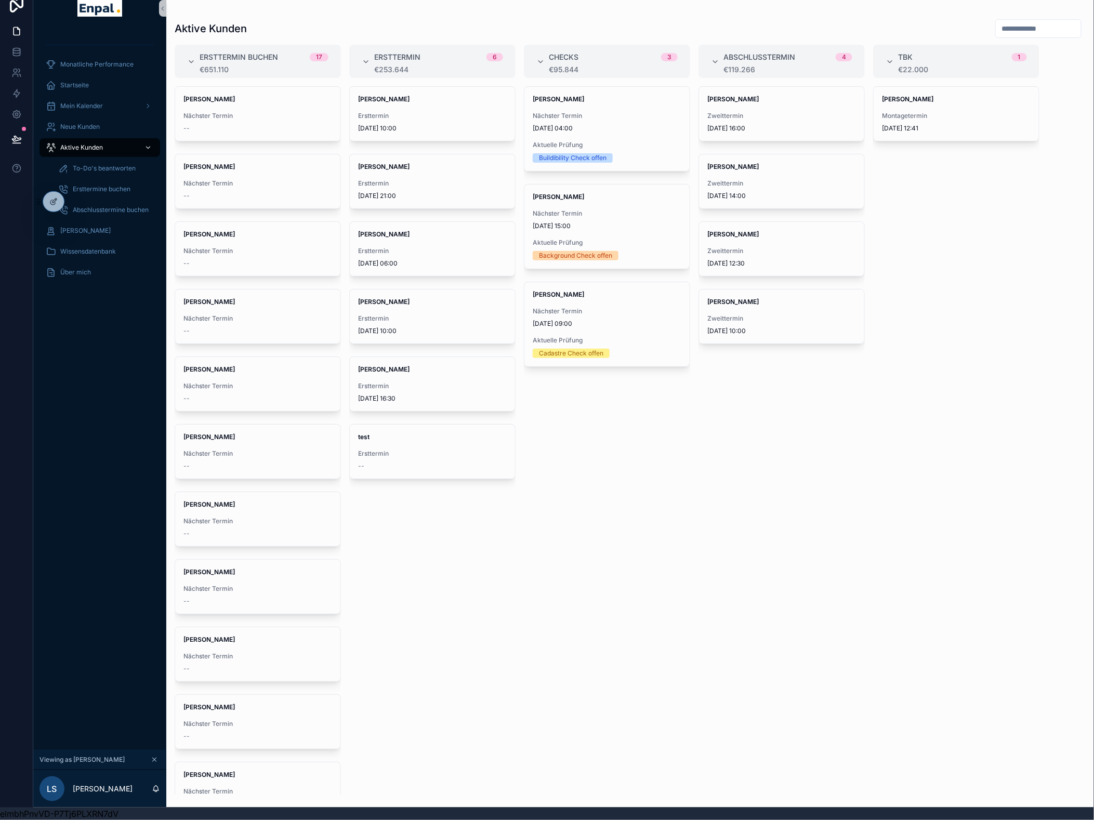
click at [84, 143] on span "Aktive Kunden" at bounding box center [81, 147] width 43 height 8
click at [87, 102] on span "Mein Kalender" at bounding box center [81, 106] width 43 height 8
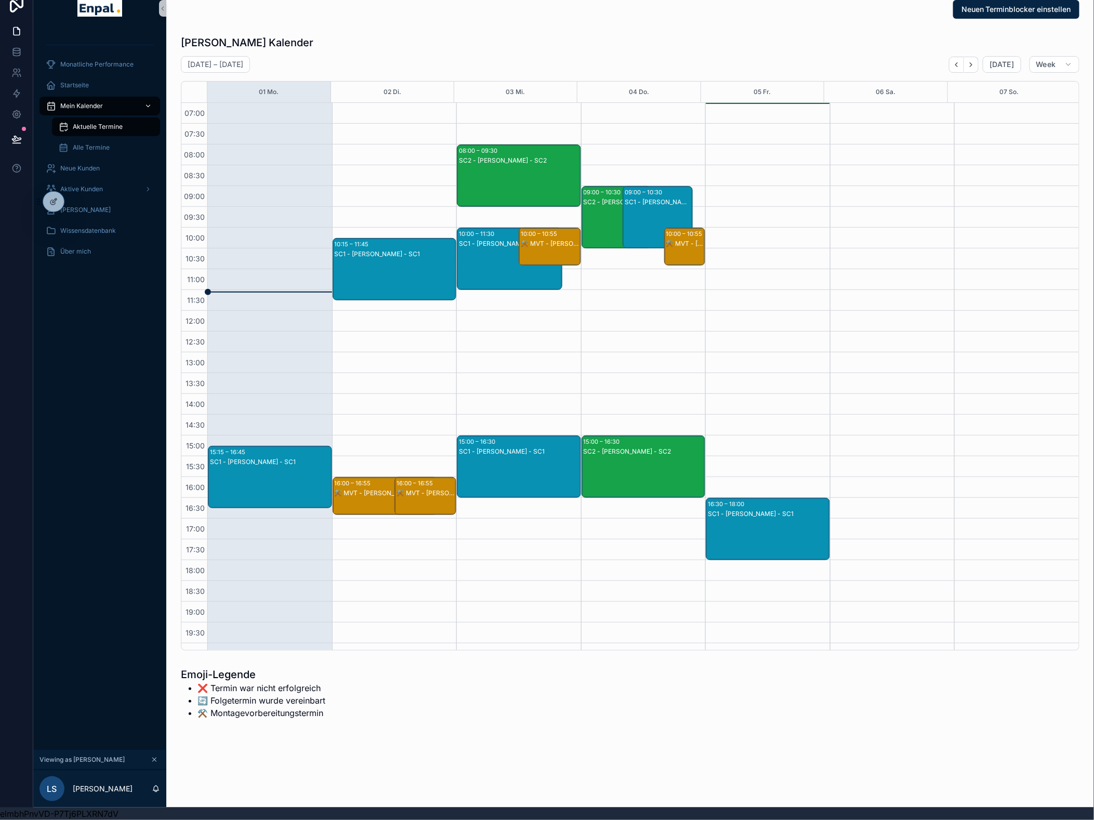
scroll to position [70, 0]
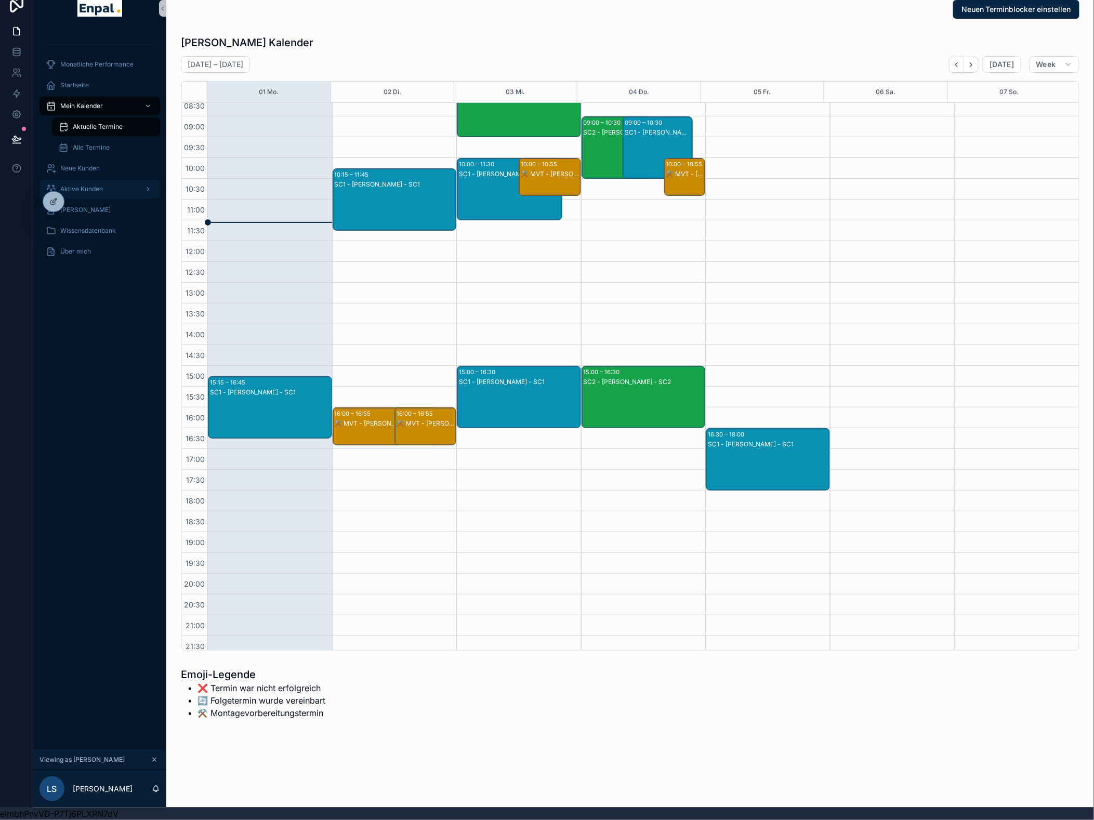
click at [90, 185] on span "Aktive Kunden" at bounding box center [81, 189] width 43 height 8
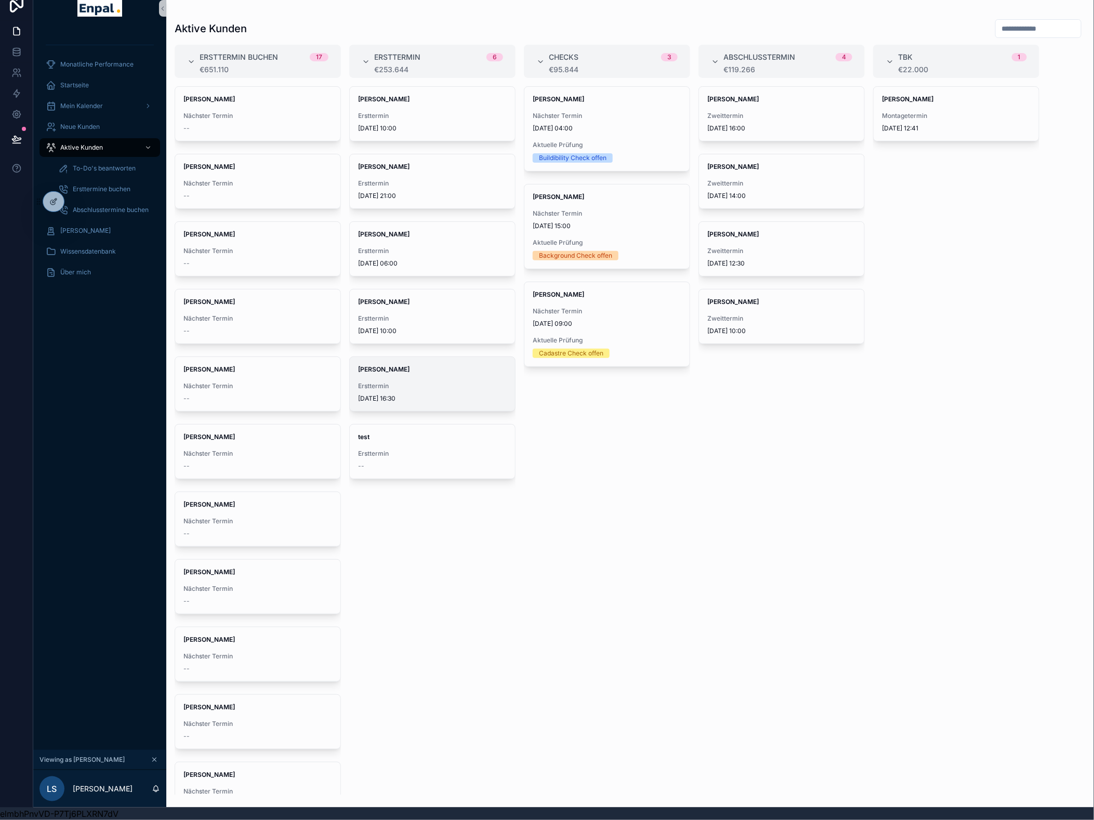
click at [423, 371] on div "[PERSON_NAME] Ersttermin [DATE] 16:30" at bounding box center [432, 384] width 165 height 54
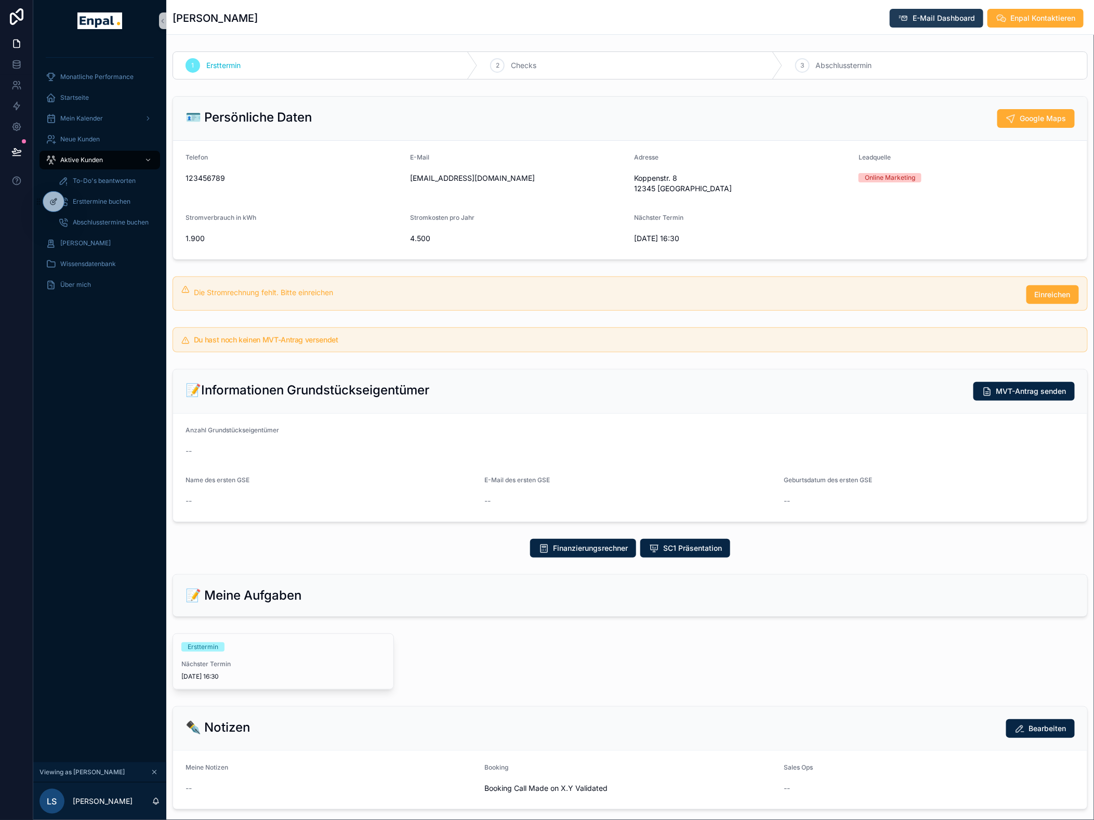
click at [940, 19] on span "E-Mail Dashboard" at bounding box center [944, 18] width 62 height 10
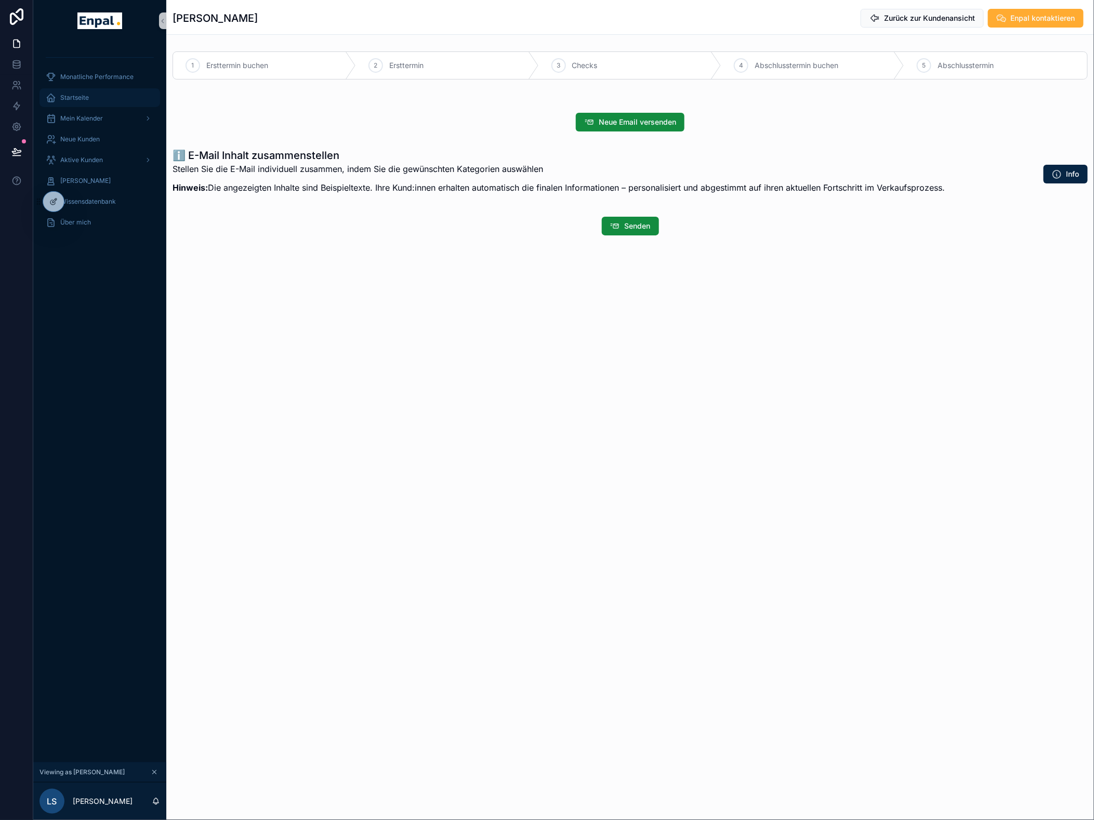
click at [81, 95] on span "Startseite" at bounding box center [74, 98] width 29 height 8
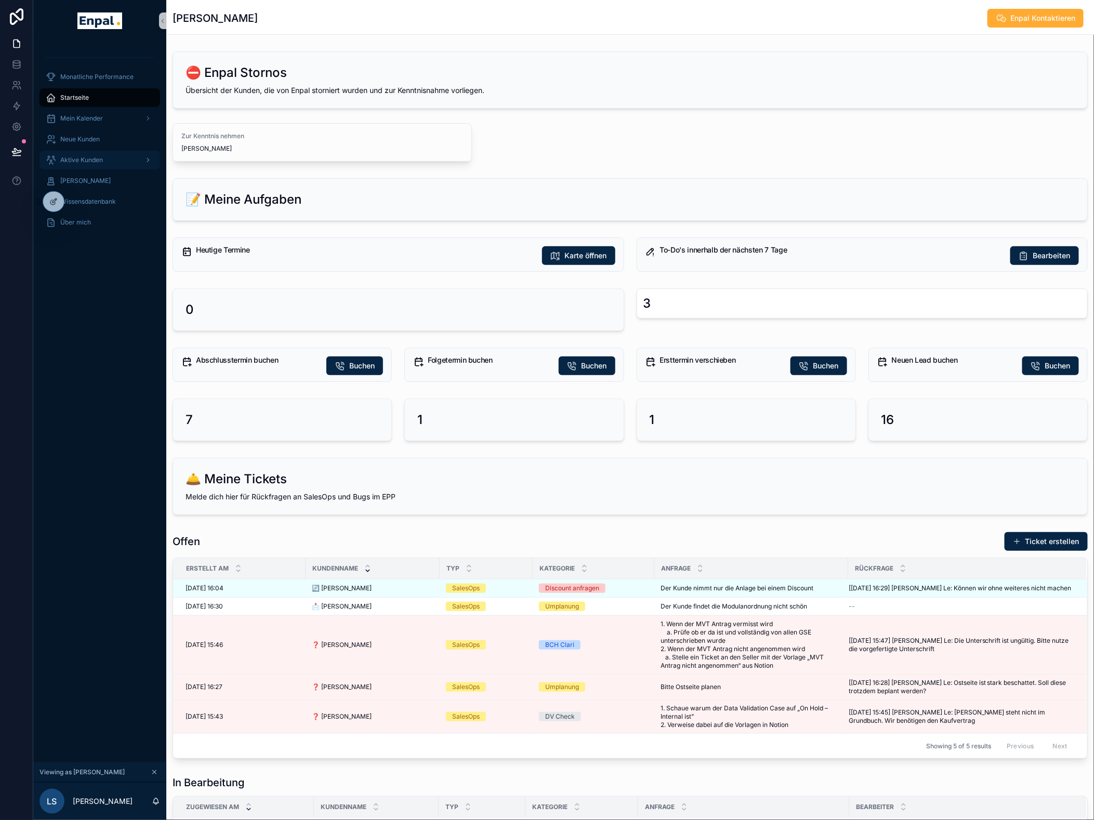
click at [99, 162] on span "Aktive Kunden" at bounding box center [81, 160] width 43 height 8
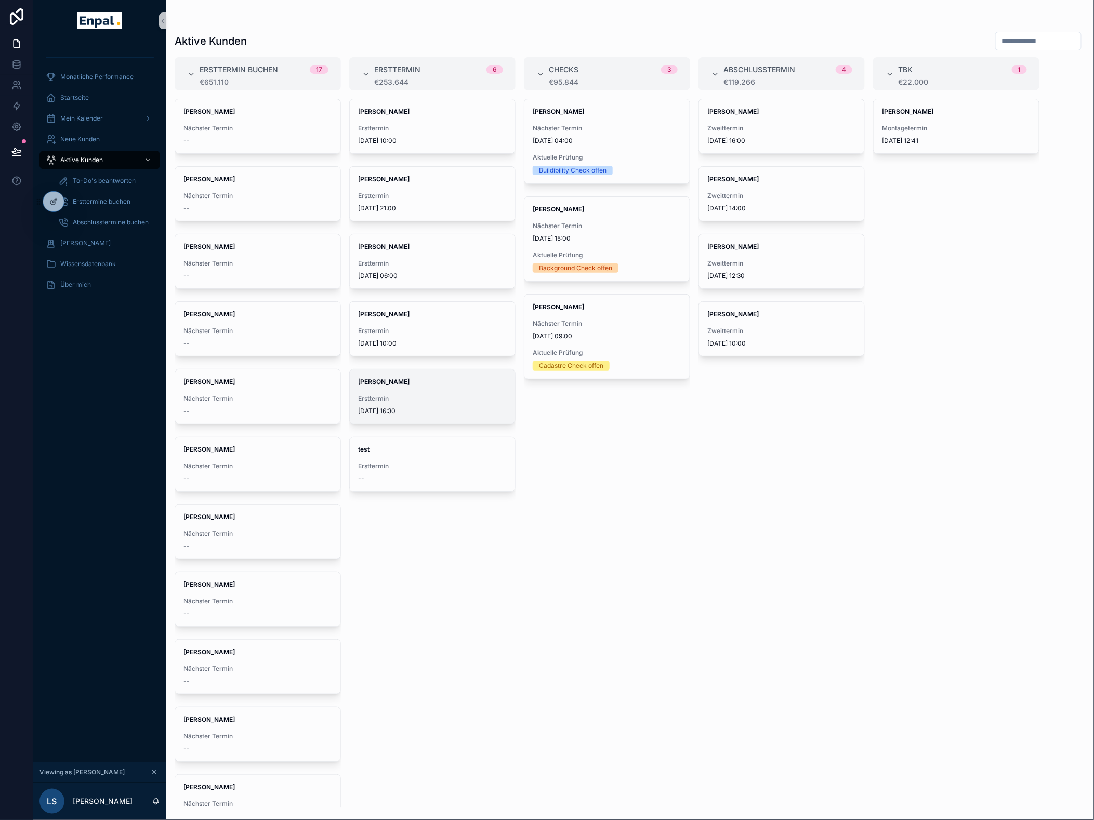
click at [414, 410] on span "[DATE] 16:30" at bounding box center [432, 411] width 149 height 8
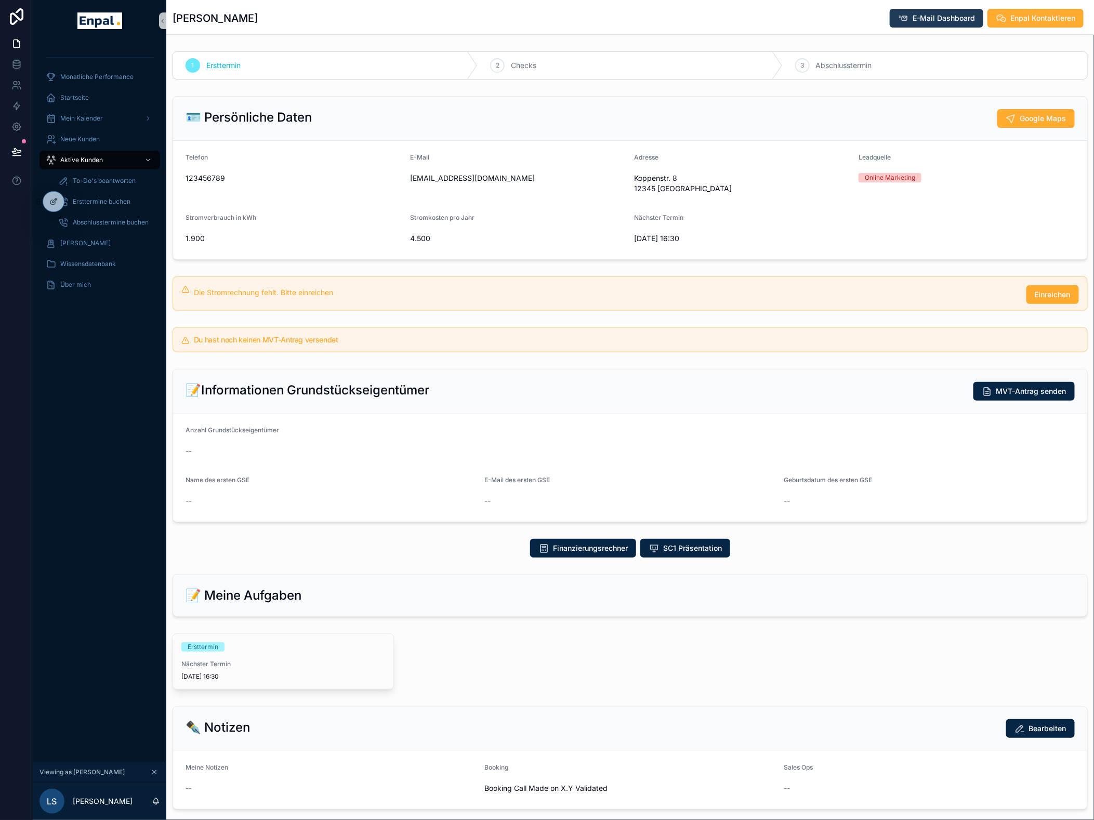
click at [931, 16] on span "E-Mail Dashboard" at bounding box center [944, 18] width 62 height 10
click at [90, 382] on div "Monatliche Performance Startseite Mein Kalender Neue Kunden Aktive Kunden To-Do…" at bounding box center [99, 402] width 133 height 721
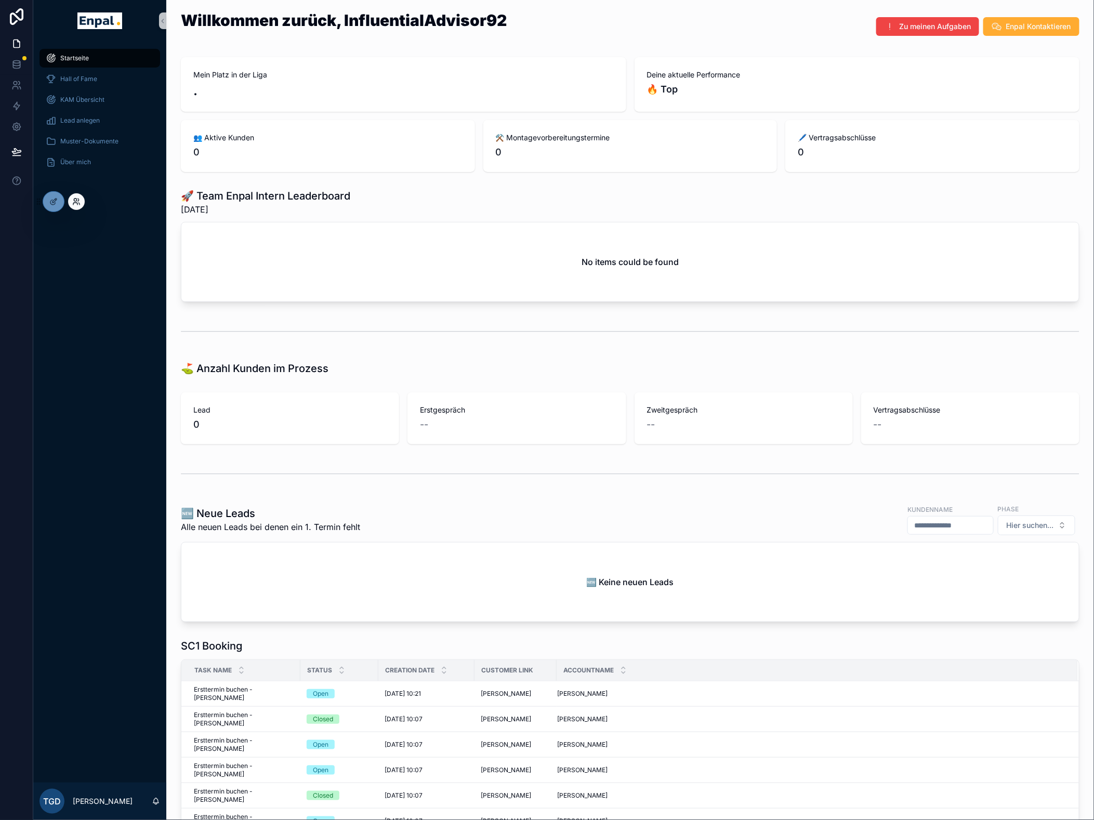
click at [78, 197] on icon at bounding box center [76, 201] width 8 height 8
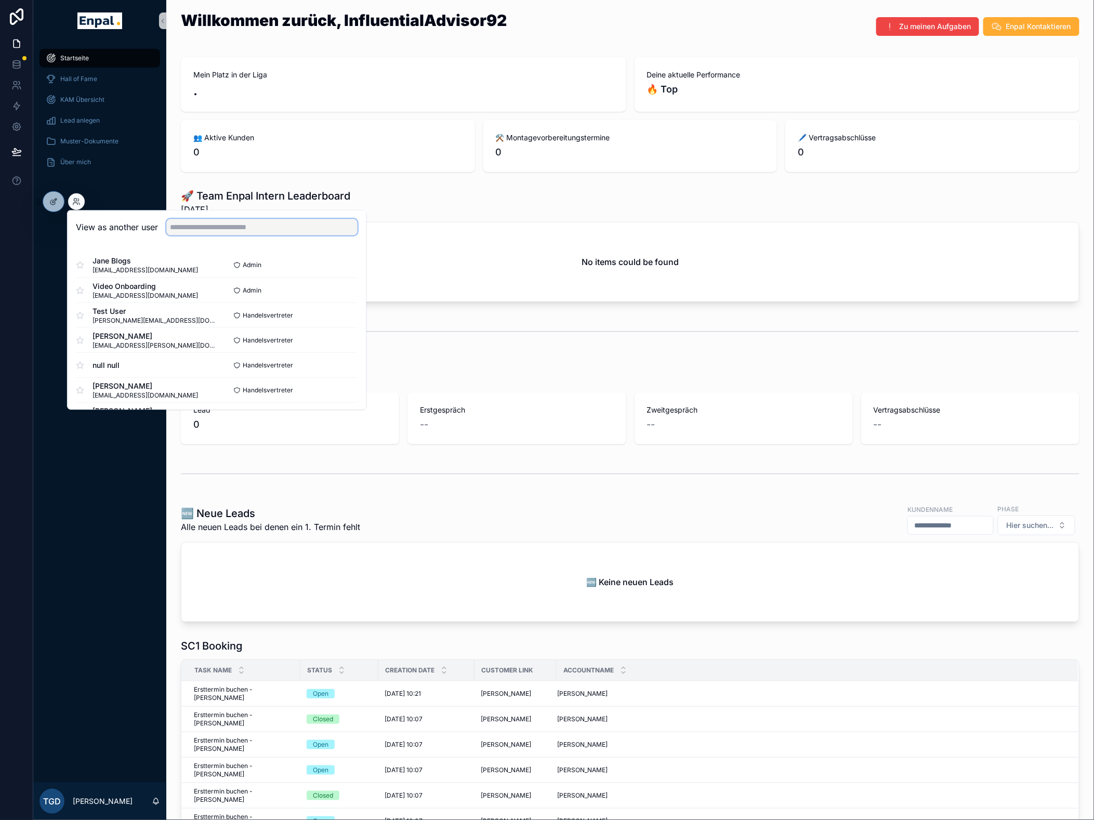
click at [198, 235] on input "text" at bounding box center [261, 227] width 191 height 17
type input "****"
click at [335, 291] on button "Select" at bounding box center [344, 290] width 27 height 15
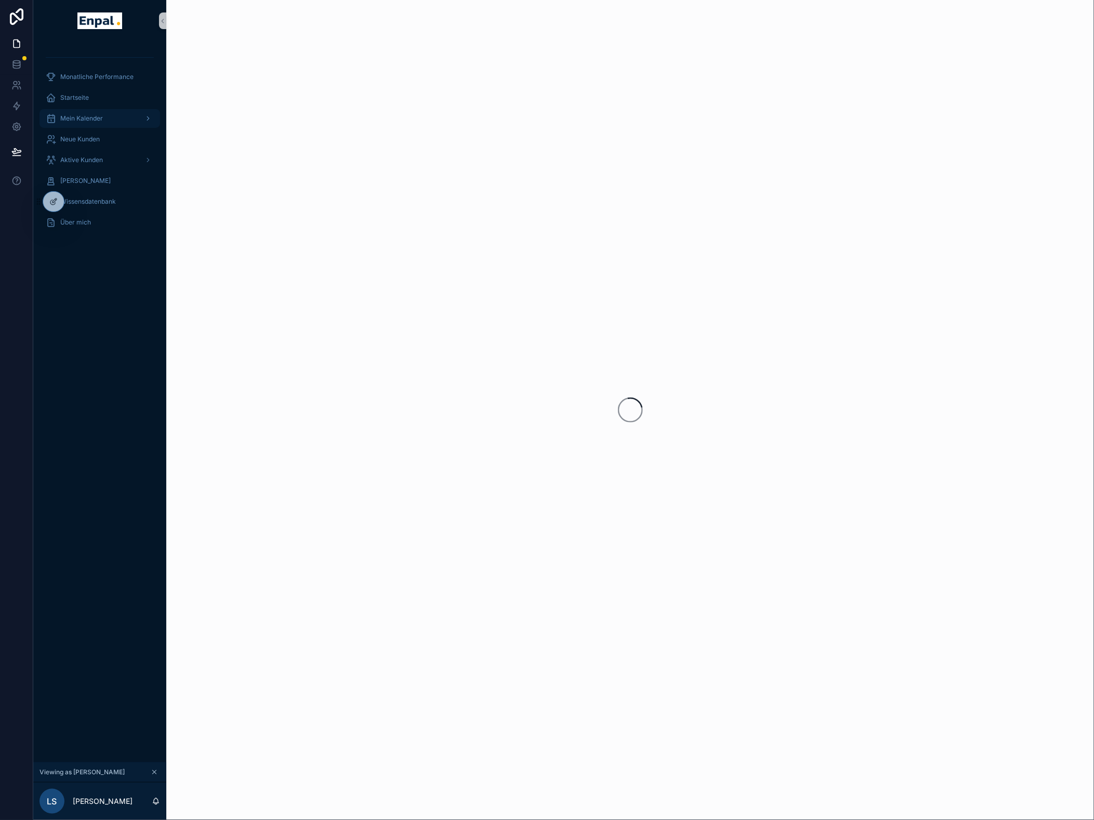
click at [109, 121] on div "Mein Kalender" at bounding box center [100, 118] width 108 height 17
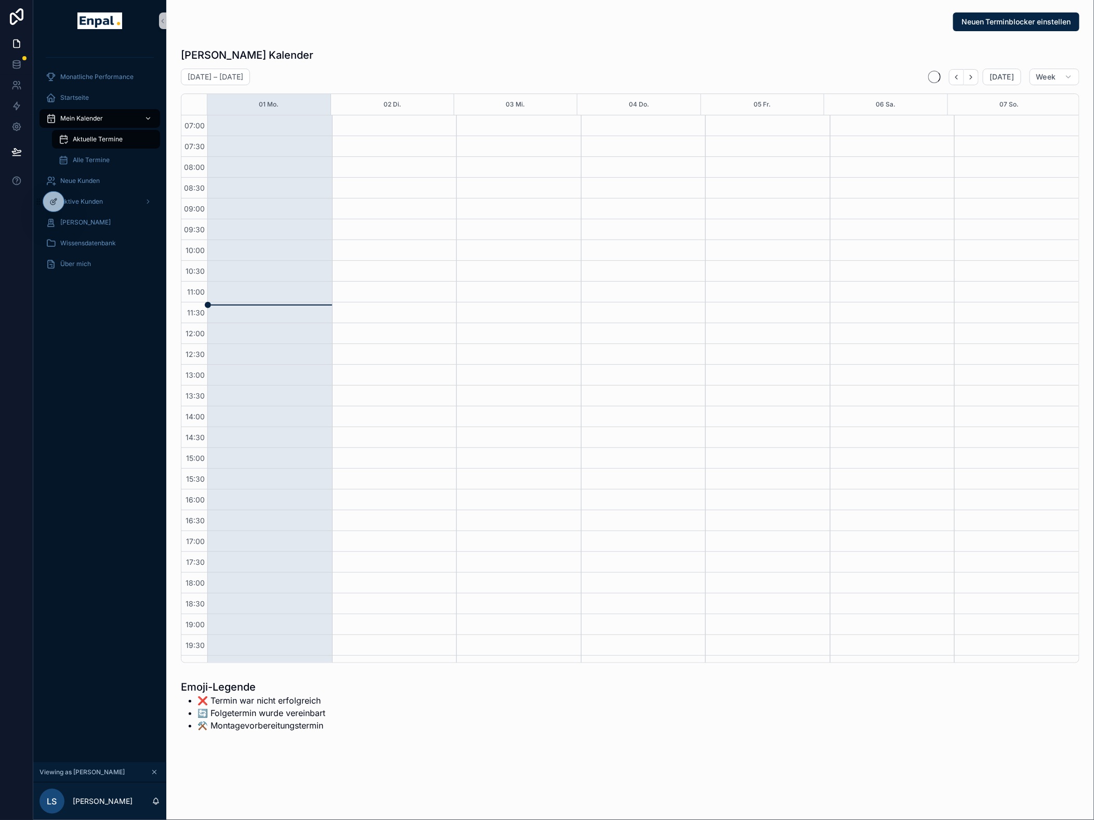
scroll to position [70, 0]
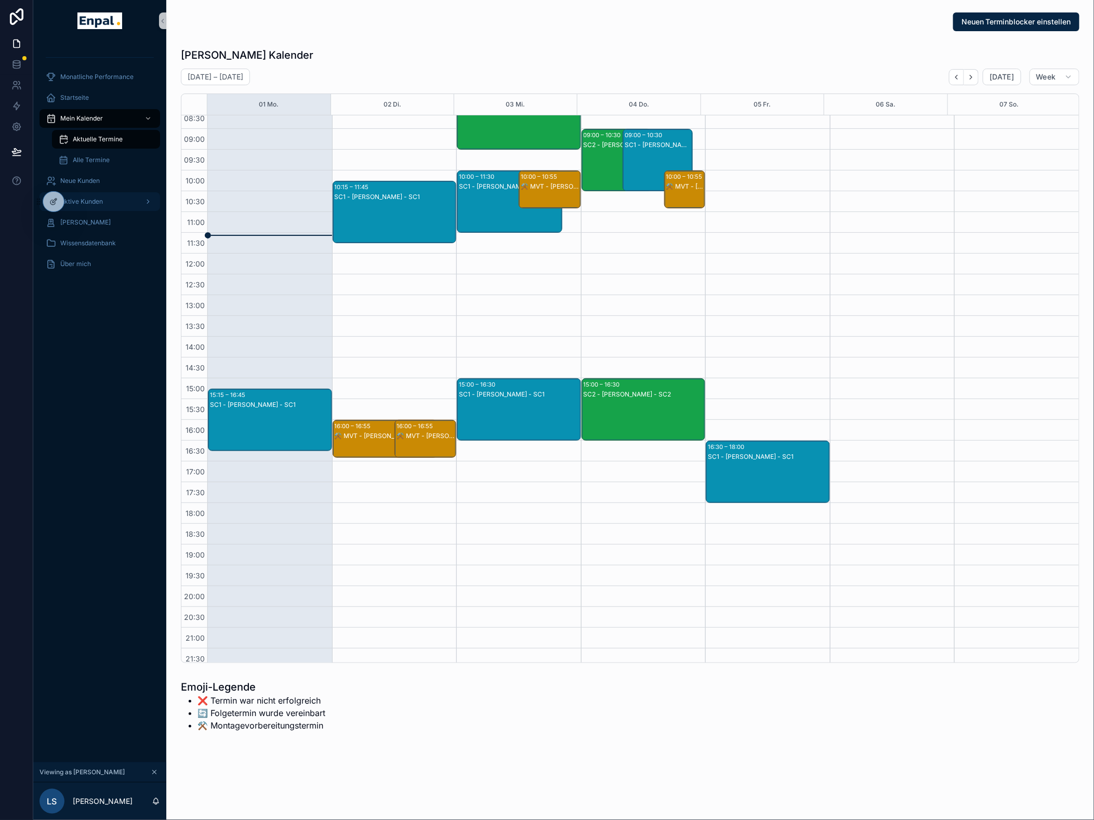
click at [106, 202] on div "Aktive Kunden" at bounding box center [100, 201] width 108 height 17
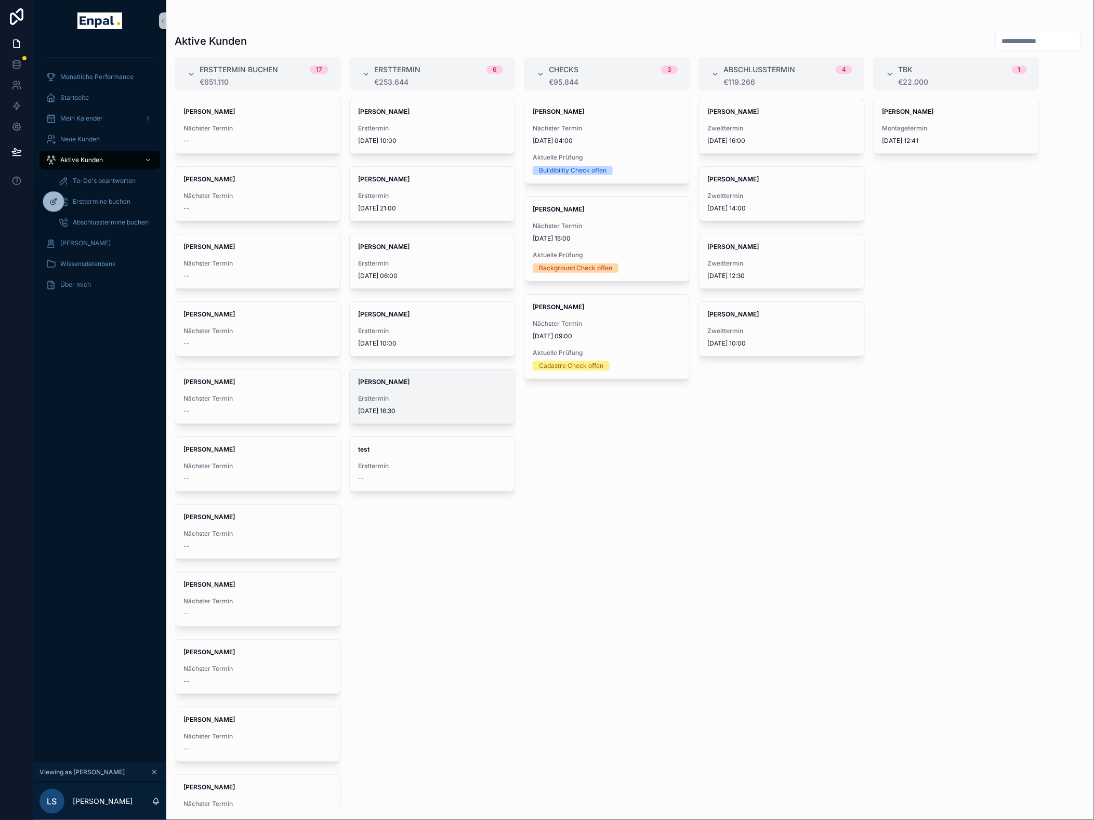
click at [417, 388] on div "[PERSON_NAME] Ersttermin [DATE] 16:30" at bounding box center [432, 397] width 165 height 54
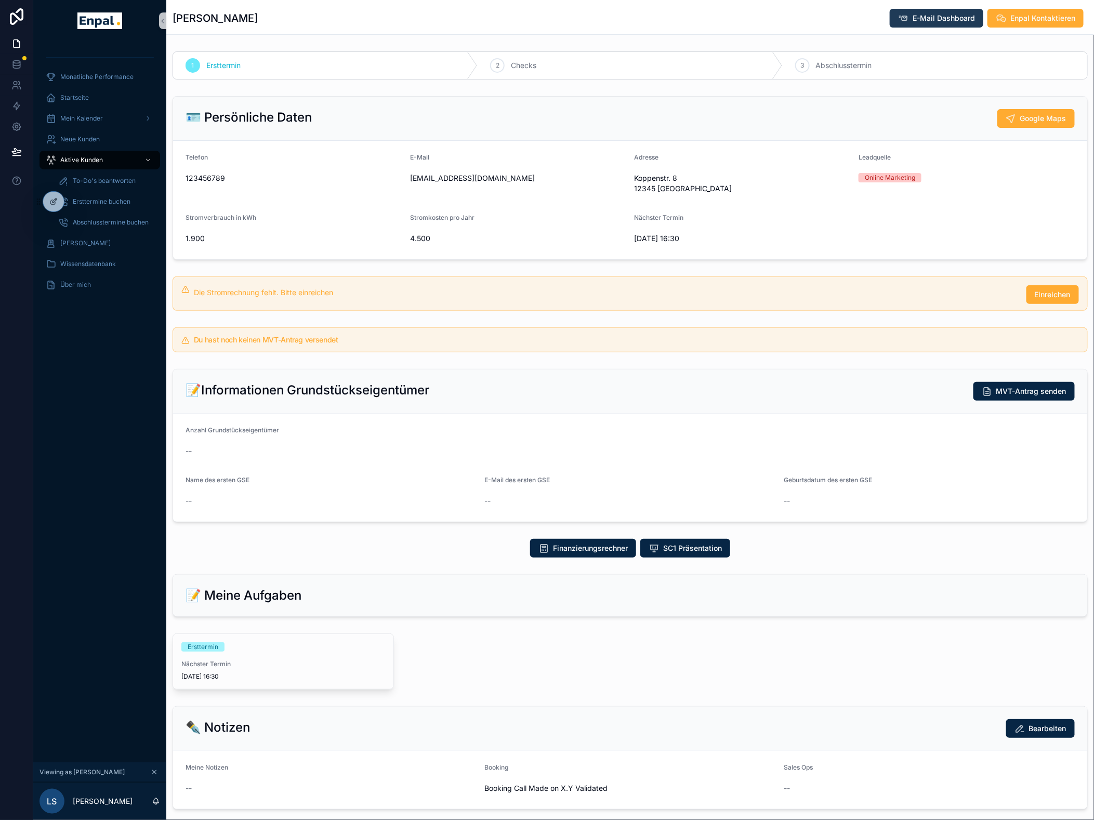
click at [951, 22] on span "E-Mail Dashboard" at bounding box center [944, 18] width 62 height 10
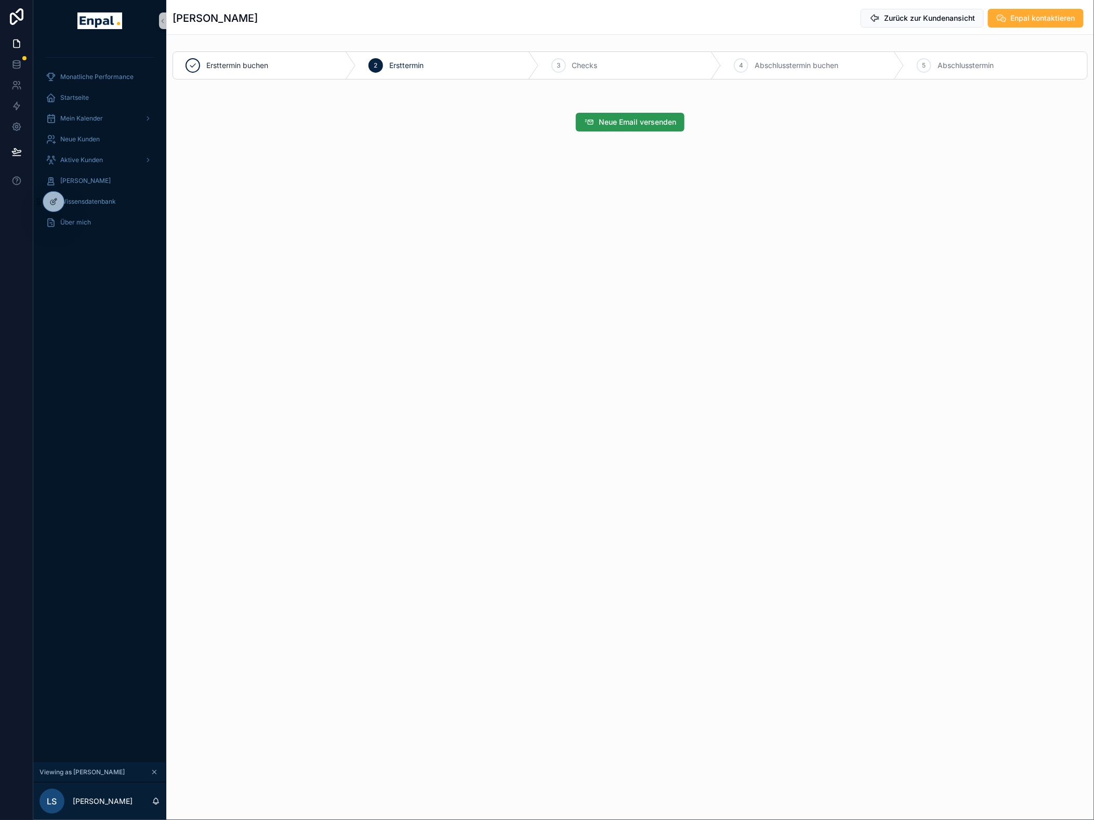
click at [656, 121] on span "Neue Email versenden" at bounding box center [637, 122] width 77 height 10
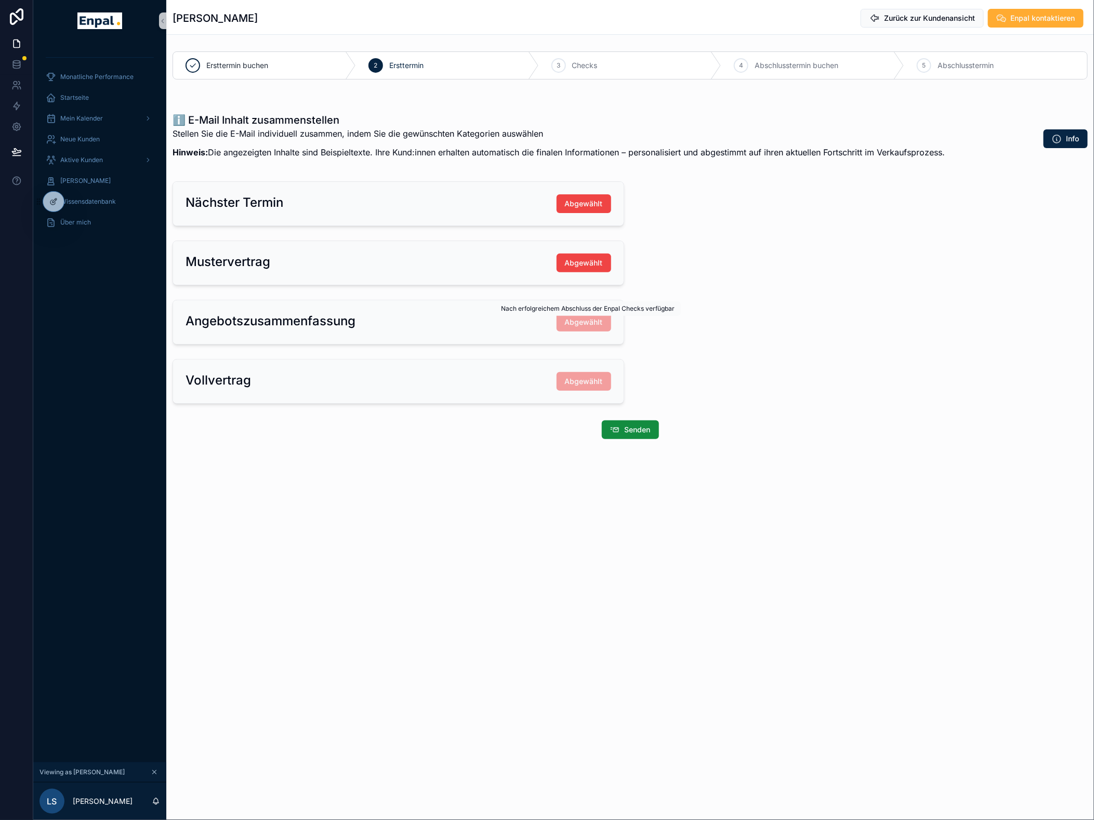
click at [577, 321] on span "Abgewählt" at bounding box center [584, 322] width 55 height 9
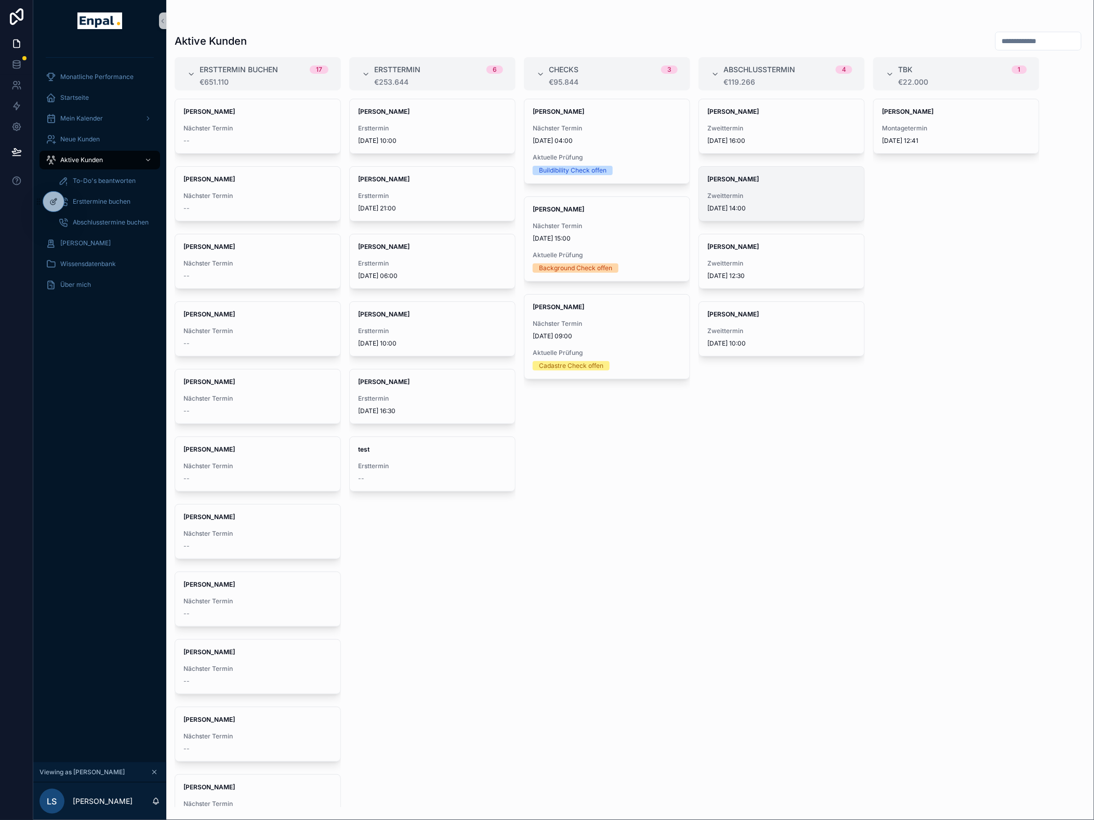
click at [785, 185] on div "[PERSON_NAME] Zweittermin [DATE] 14:00" at bounding box center [781, 194] width 165 height 54
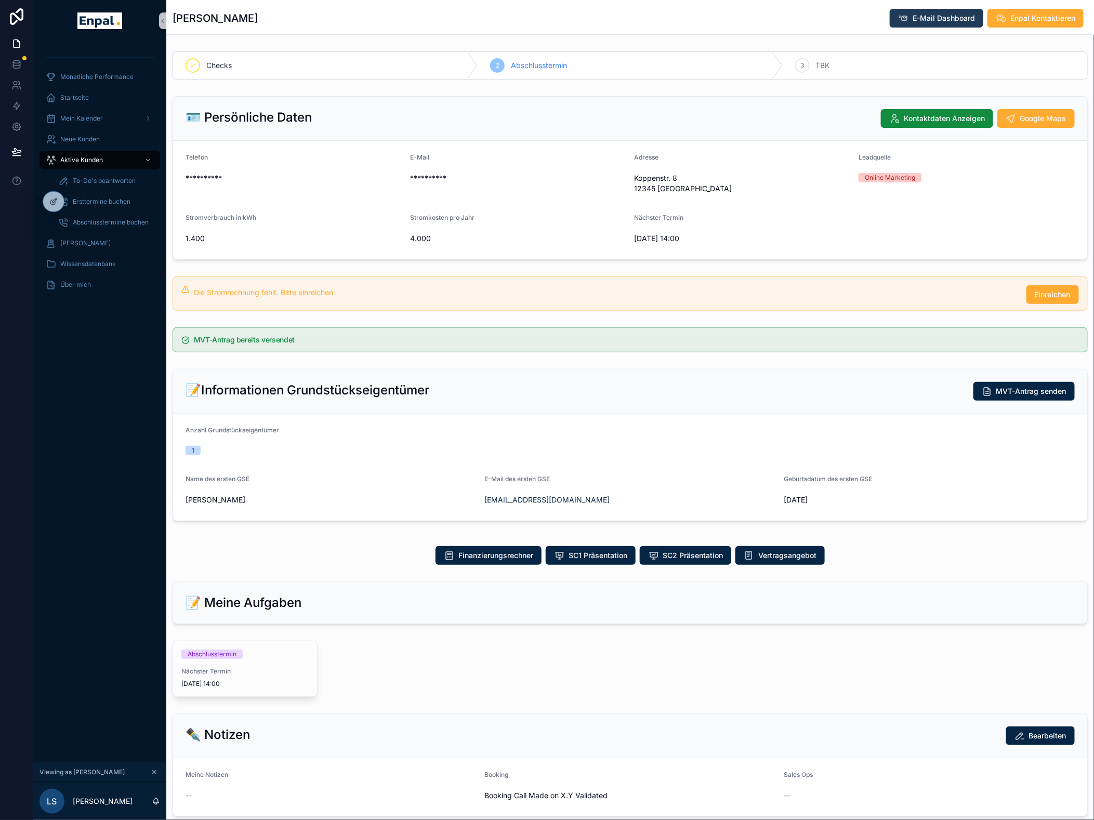
click at [926, 25] on button "E-Mail Dashboard" at bounding box center [937, 18] width 94 height 19
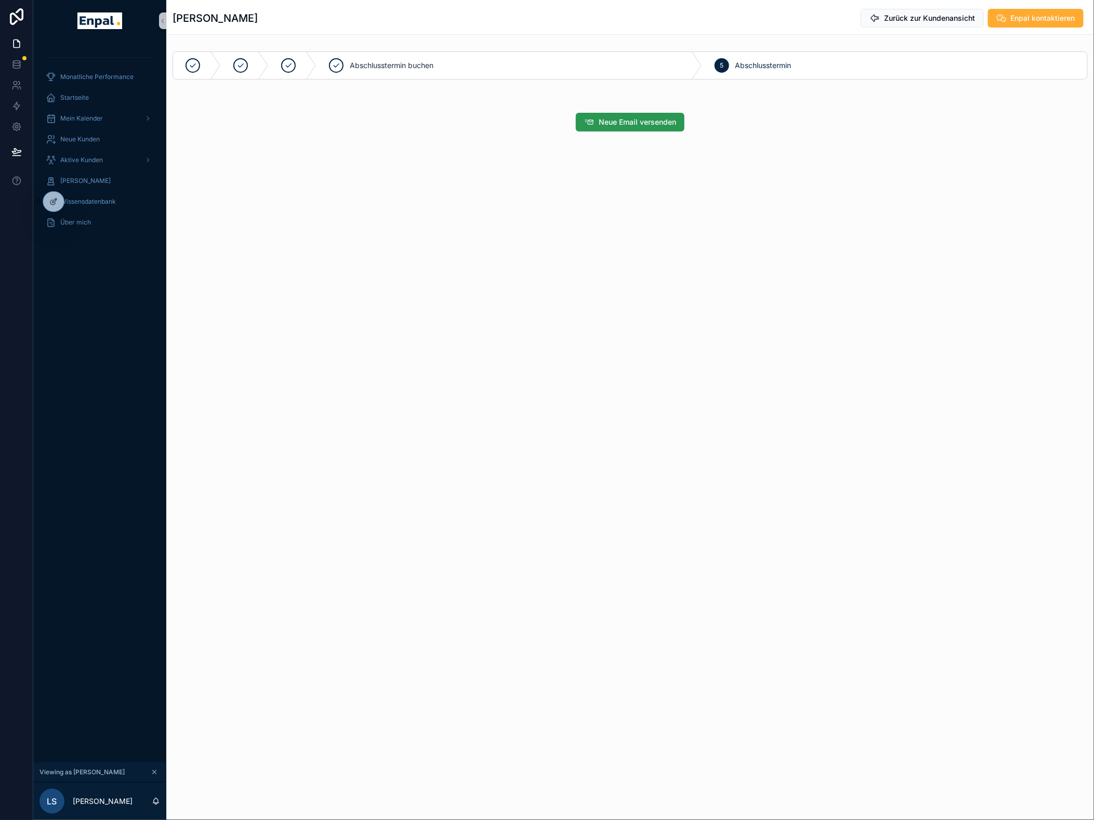
click at [644, 128] on button "Neue Email versenden" at bounding box center [630, 122] width 109 height 19
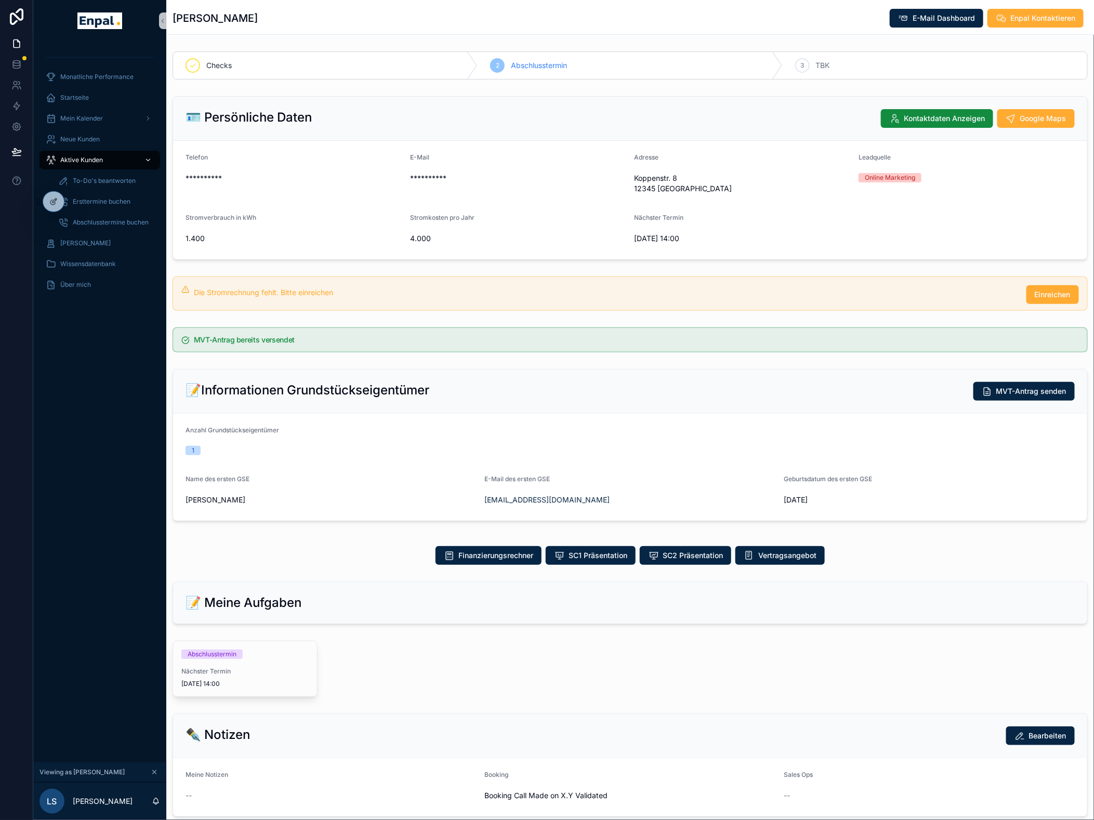
drag, startPoint x: 73, startPoint y: 157, endPoint x: 124, endPoint y: 157, distance: 50.4
click at [73, 157] on span "Aktive Kunden" at bounding box center [81, 160] width 43 height 8
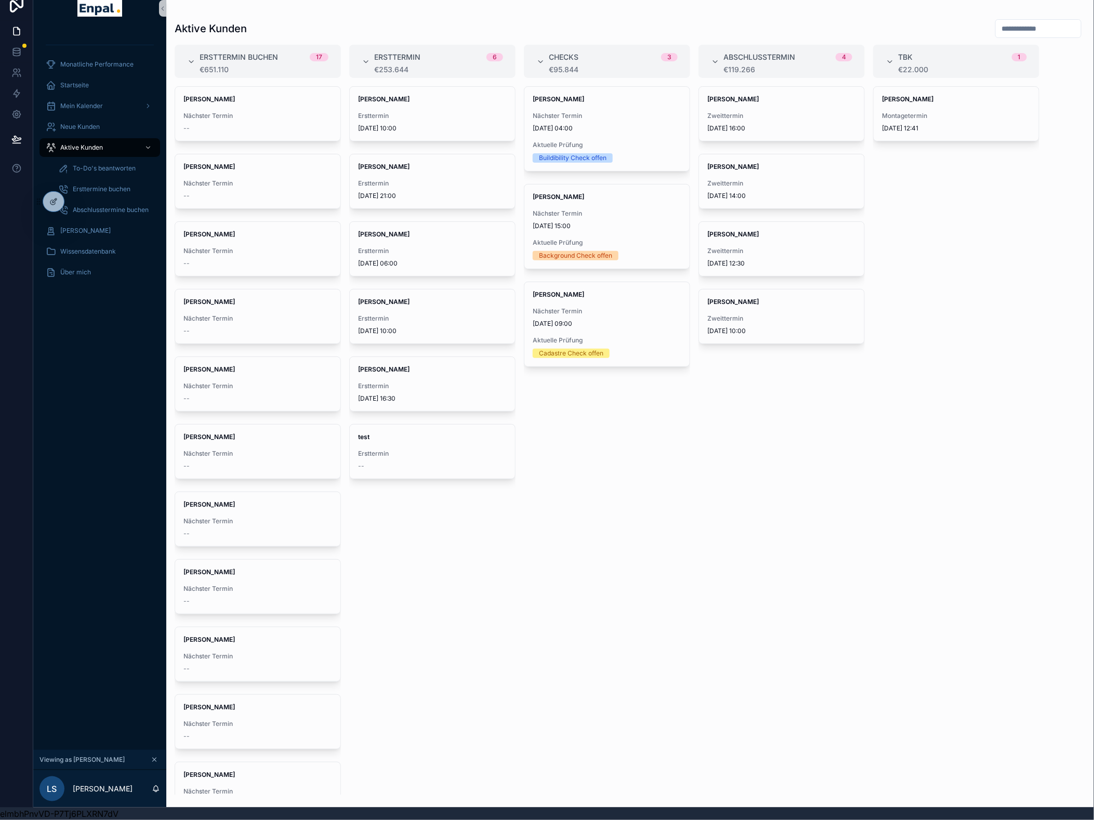
scroll to position [21, 0]
click at [68, 81] on span "Startseite" at bounding box center [74, 85] width 29 height 8
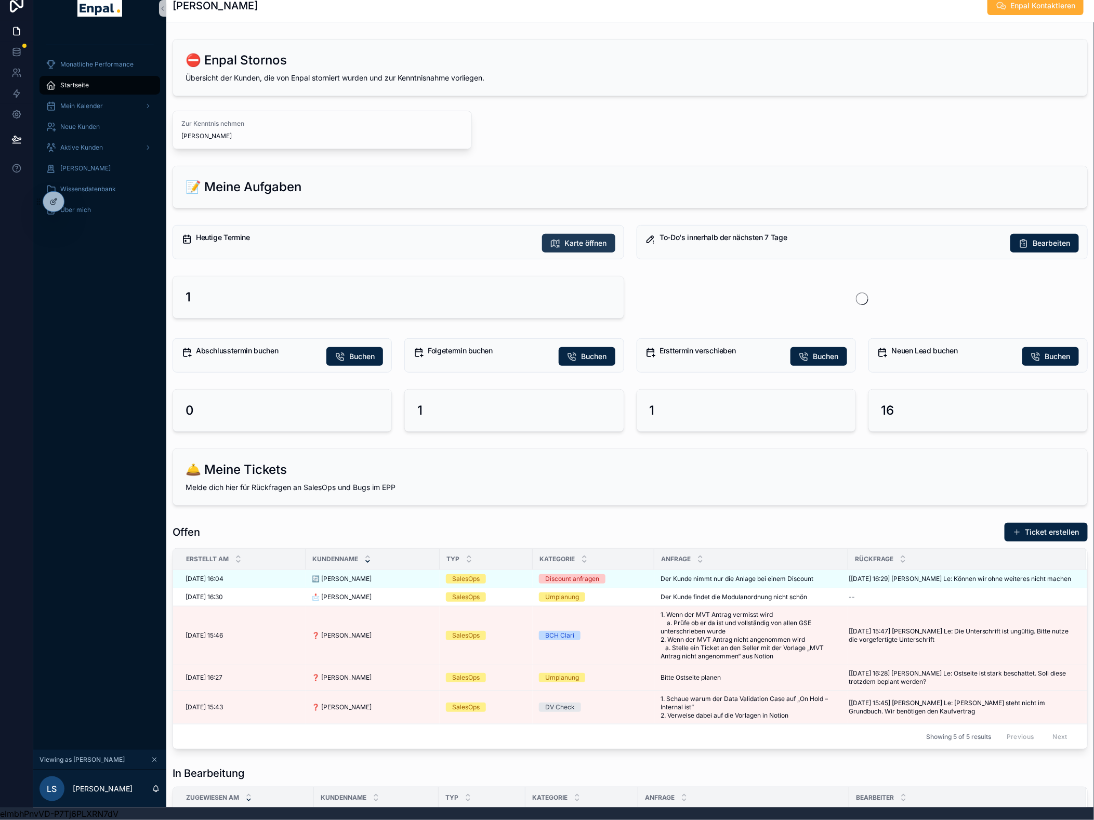
click at [568, 238] on span "Karte öffnen" at bounding box center [586, 243] width 42 height 10
click at [570, 238] on span "Karte öffnen" at bounding box center [586, 243] width 42 height 10
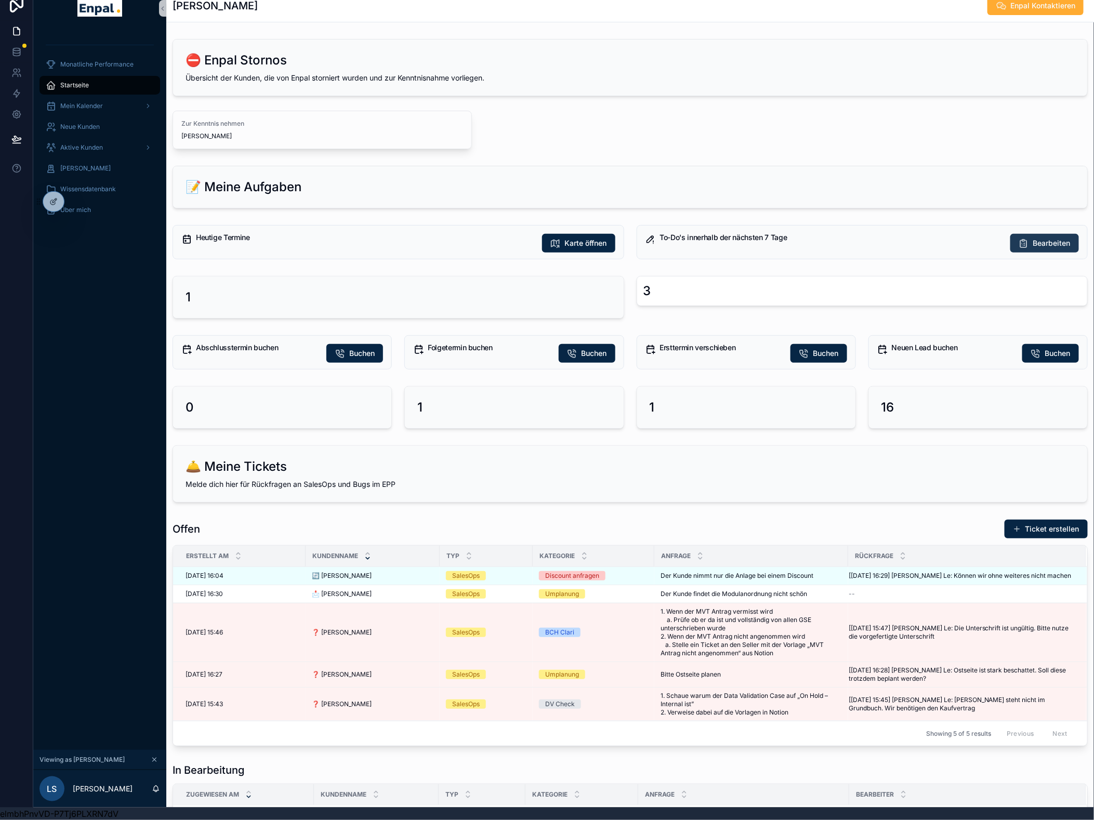
click at [1041, 238] on span "Bearbeiten" at bounding box center [1051, 243] width 37 height 10
click at [94, 102] on span "Mein Kalender" at bounding box center [81, 106] width 43 height 8
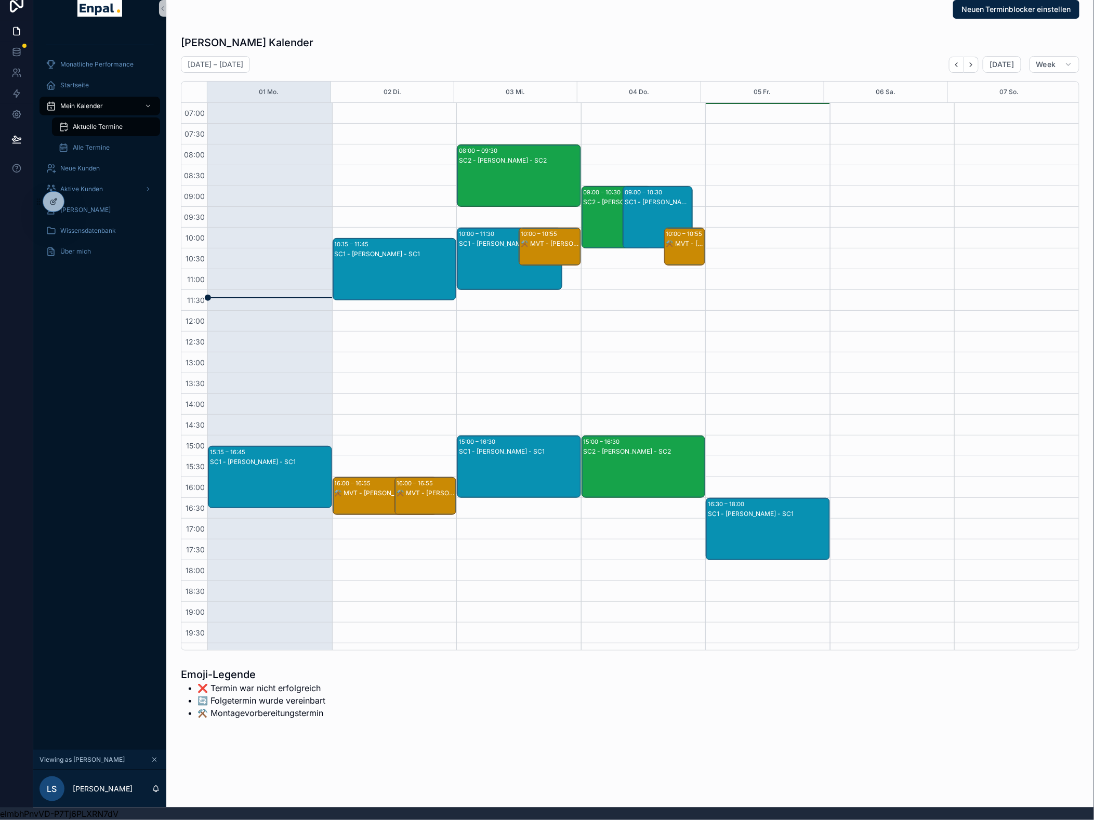
scroll to position [70, 0]
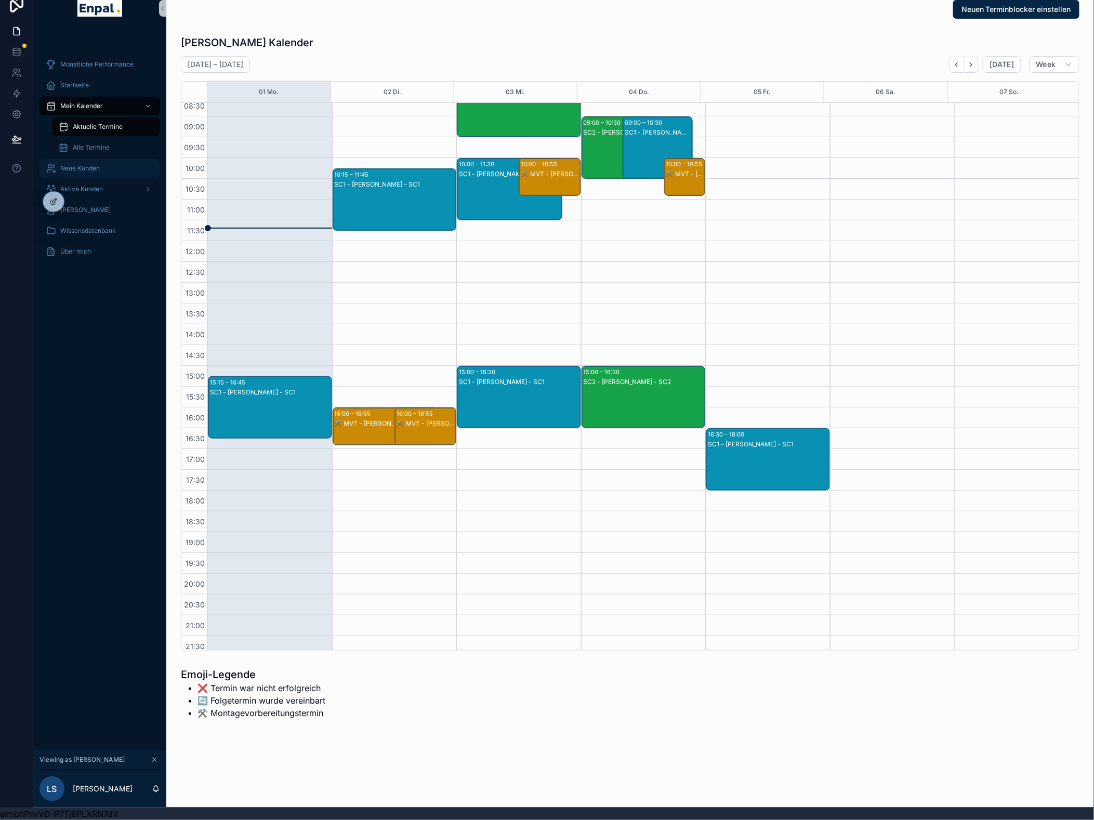
click at [91, 164] on span "Neue Kunden" at bounding box center [79, 168] width 39 height 8
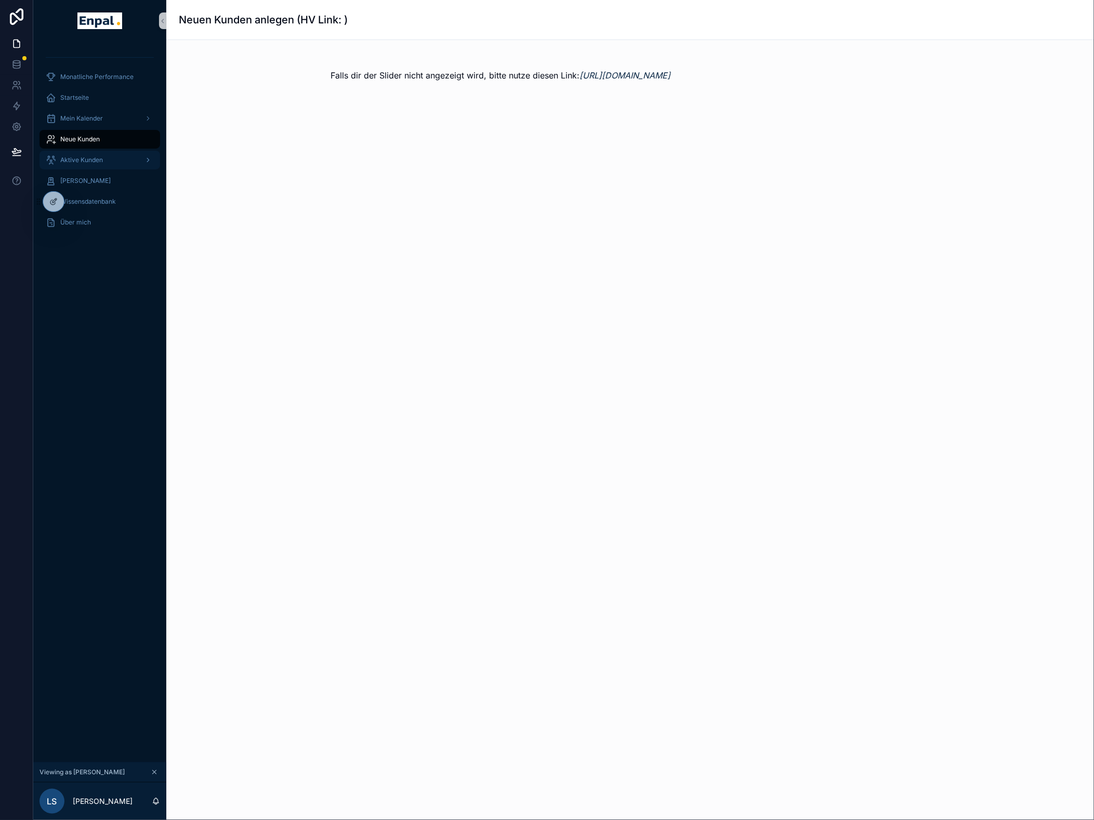
click at [90, 159] on span "Aktive Kunden" at bounding box center [81, 160] width 43 height 8
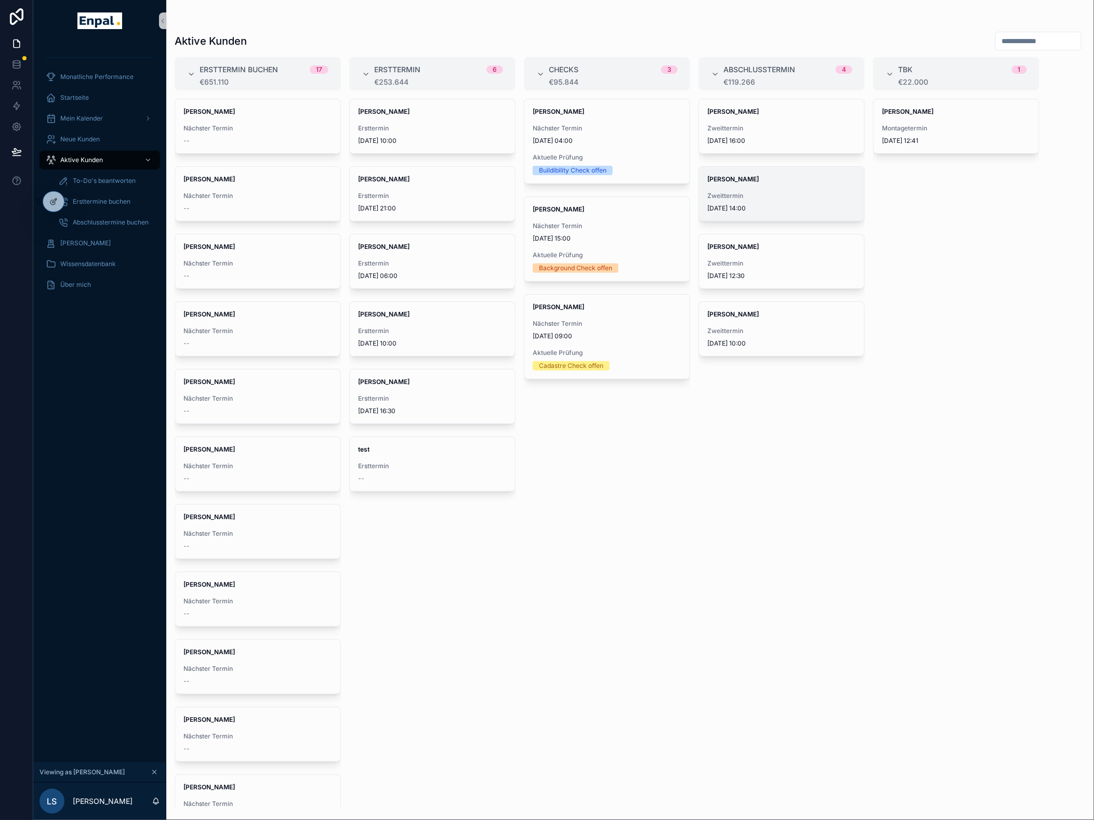
click at [768, 190] on div "[PERSON_NAME] Zweittermin [DATE] 14:00" at bounding box center [781, 194] width 165 height 54
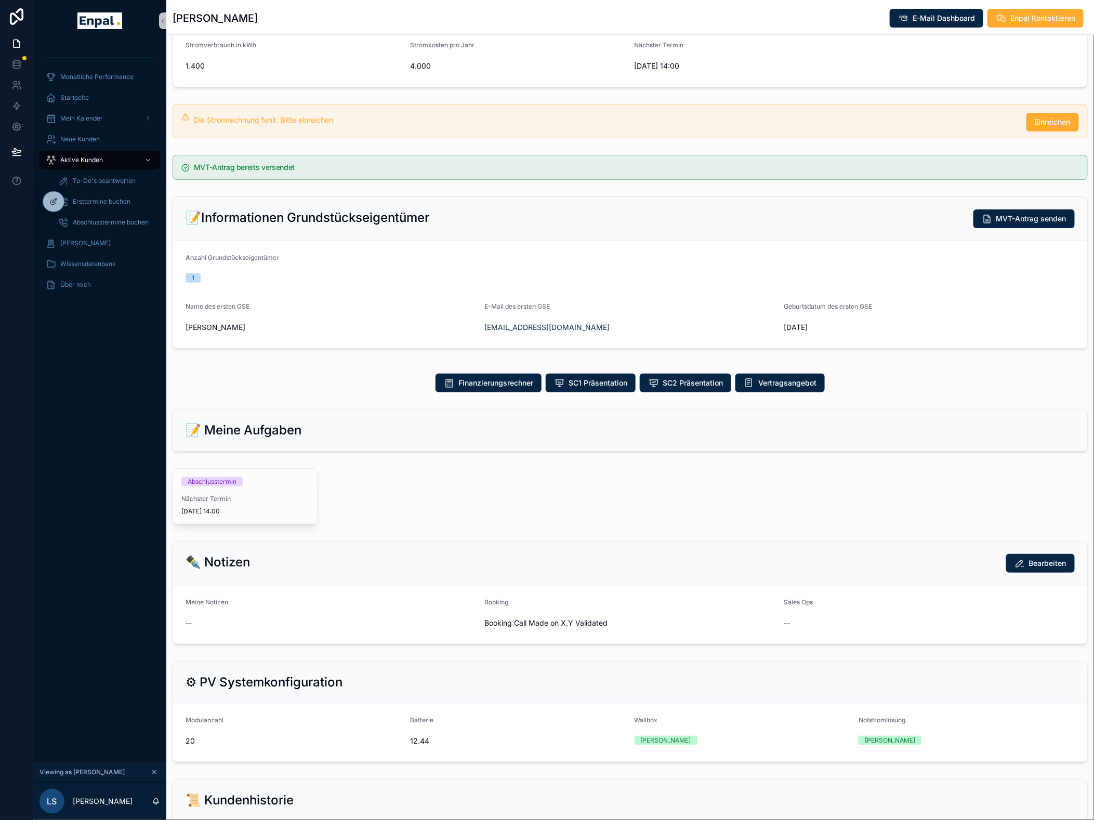
scroll to position [173, 0]
click at [267, 502] on span "Nächster Termin" at bounding box center [244, 498] width 127 height 8
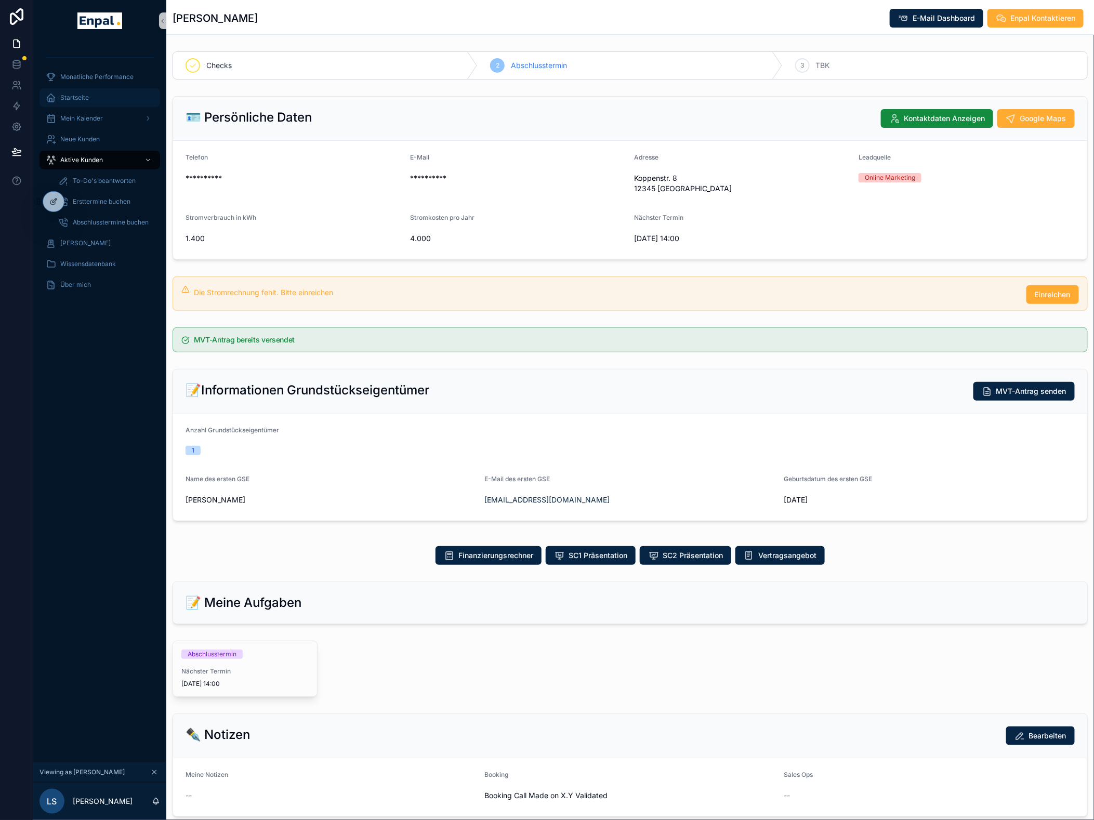
click at [93, 95] on div "Startseite" at bounding box center [100, 97] width 108 height 17
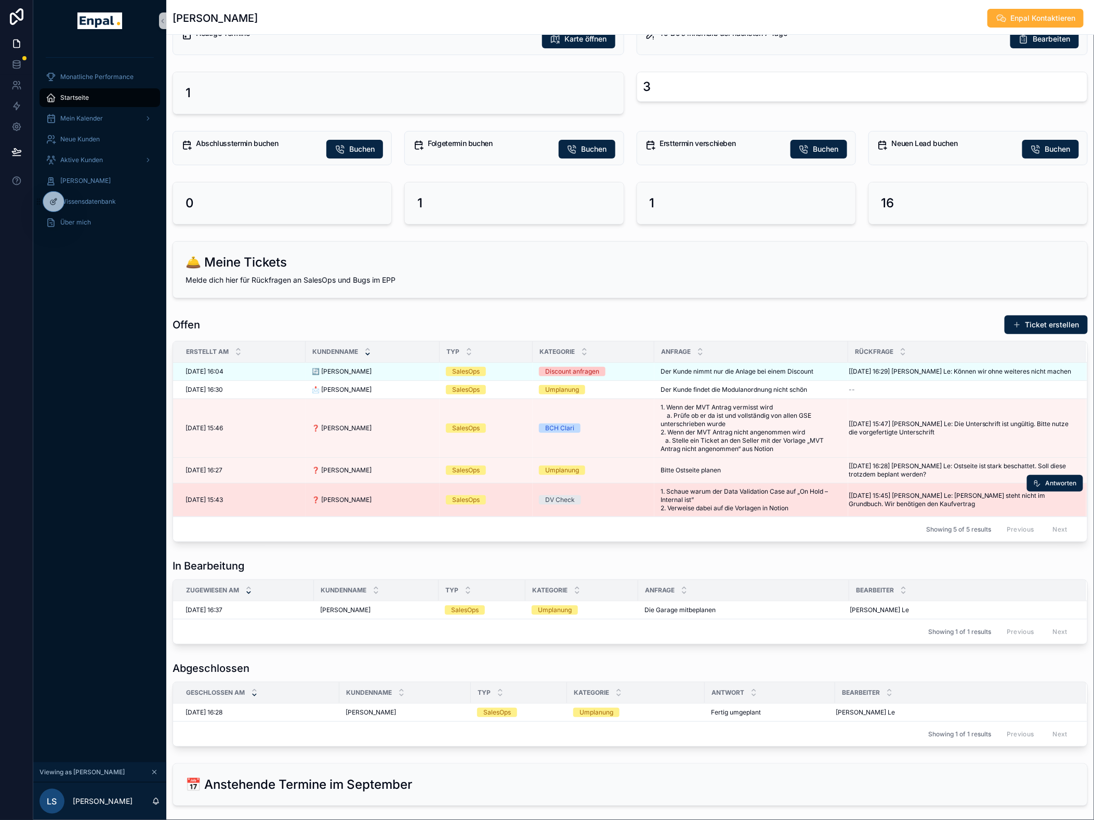
scroll to position [231, 0]
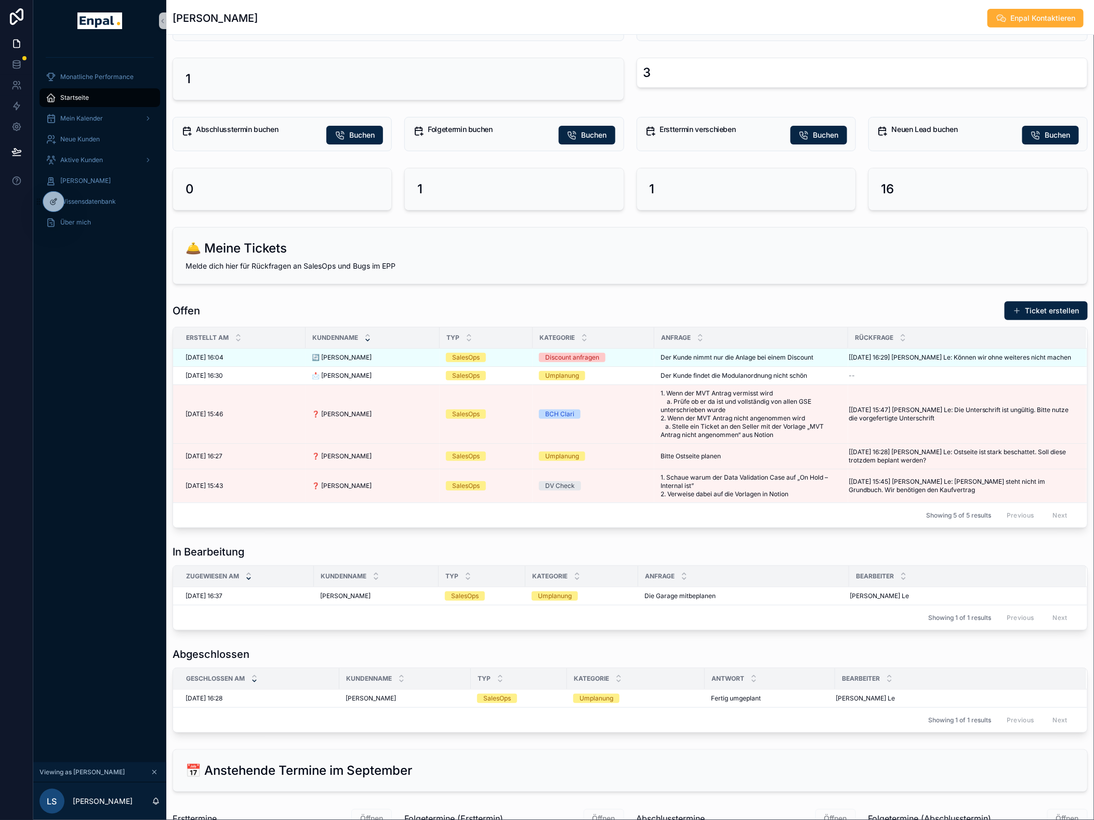
drag, startPoint x: 73, startPoint y: 98, endPoint x: 248, endPoint y: 175, distance: 190.8
click at [73, 98] on span "Startseite" at bounding box center [74, 98] width 29 height 8
click at [153, 159] on div "scrollable content" at bounding box center [147, 160] width 14 height 17
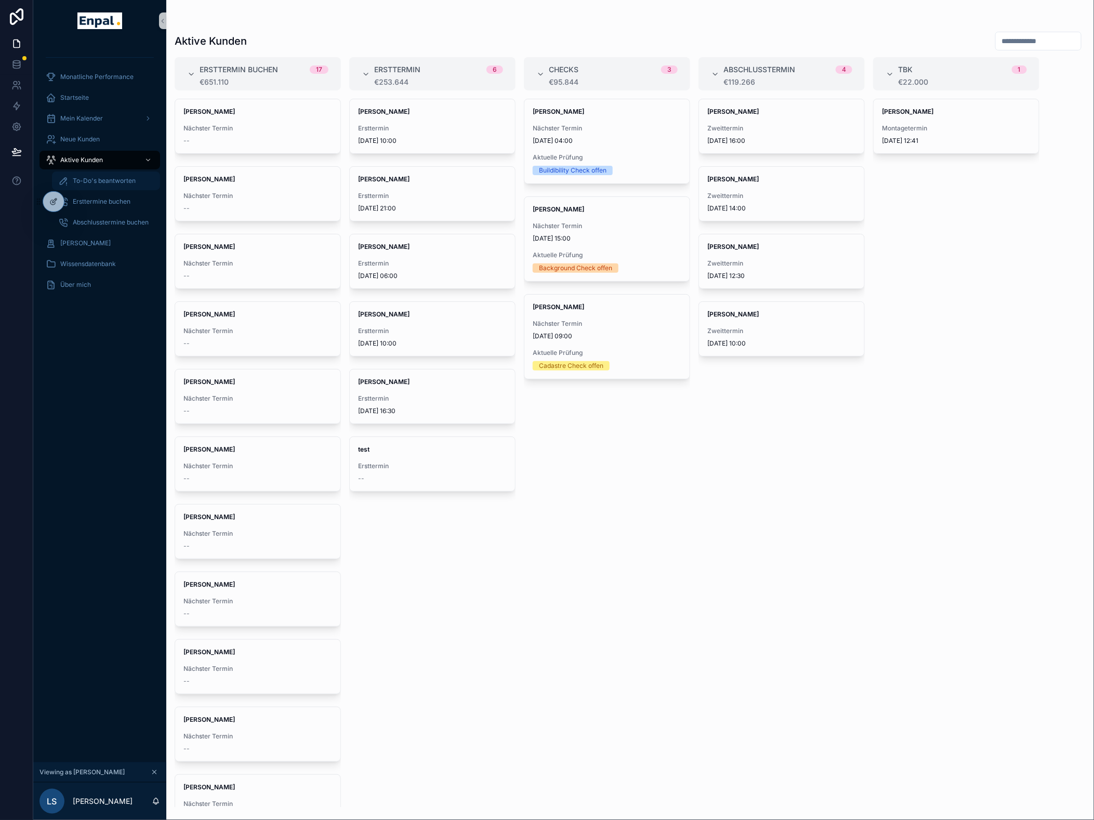
click at [105, 184] on span "To-Do's beantworten" at bounding box center [104, 181] width 63 height 8
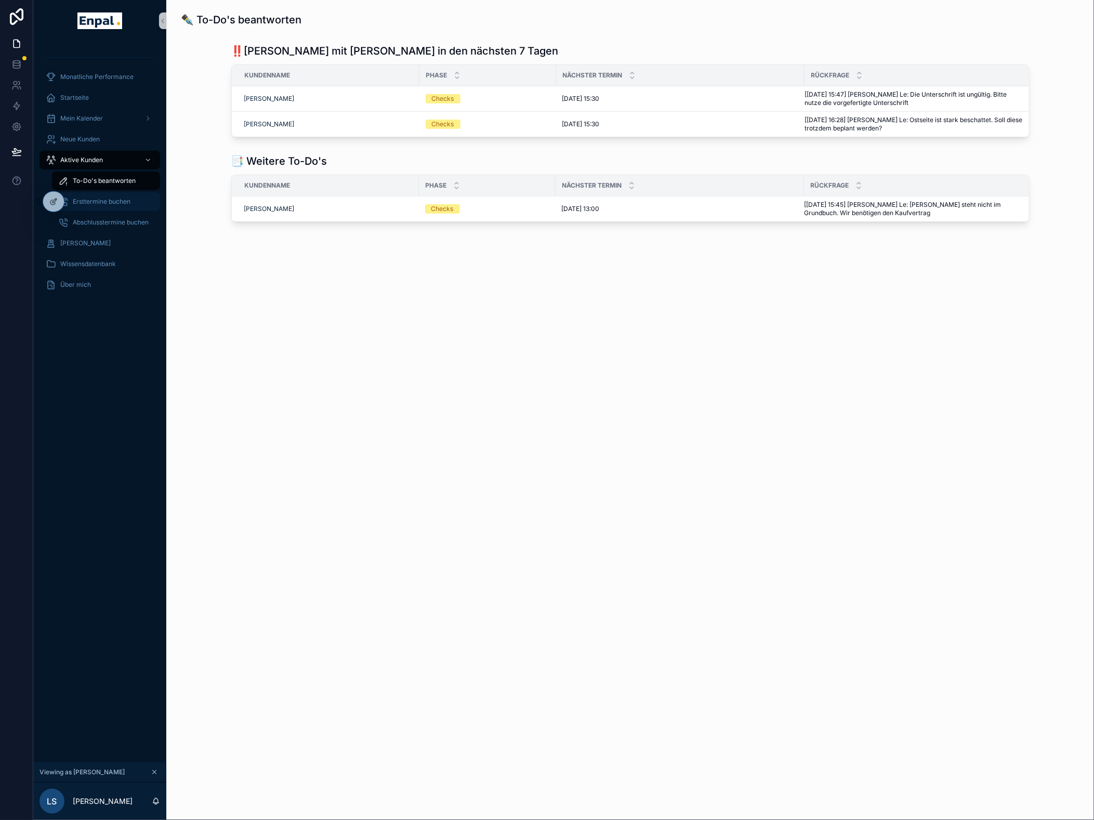
click at [110, 204] on span "Ersttermine buchen" at bounding box center [102, 201] width 58 height 8
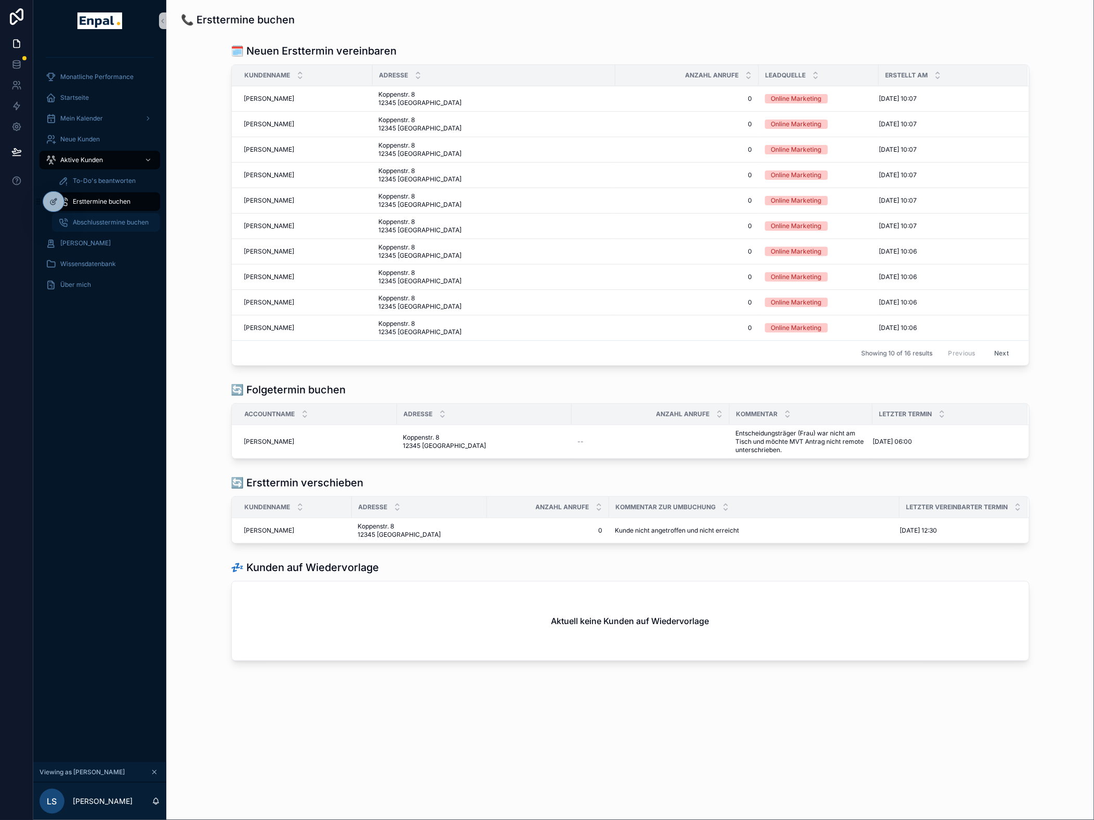
click at [121, 225] on span "Abschlusstermine buchen" at bounding box center [111, 222] width 76 height 8
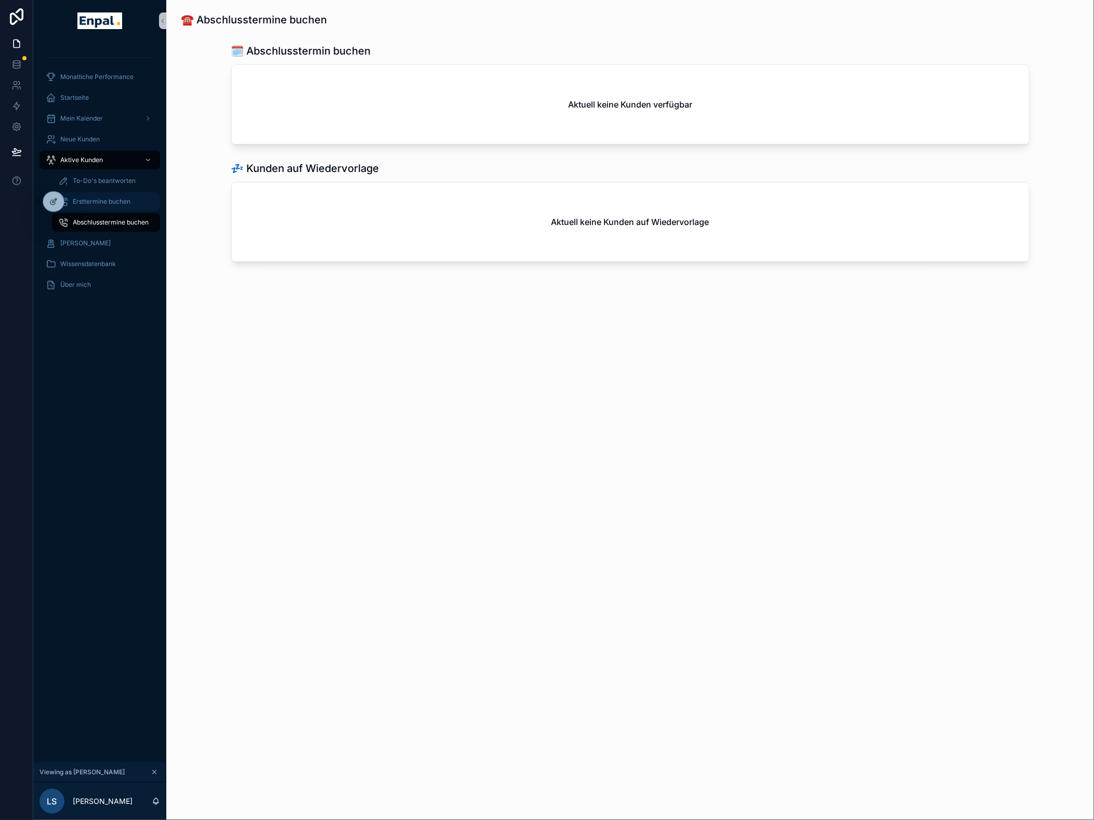
click at [108, 205] on span "Ersttermine buchen" at bounding box center [102, 201] width 58 height 8
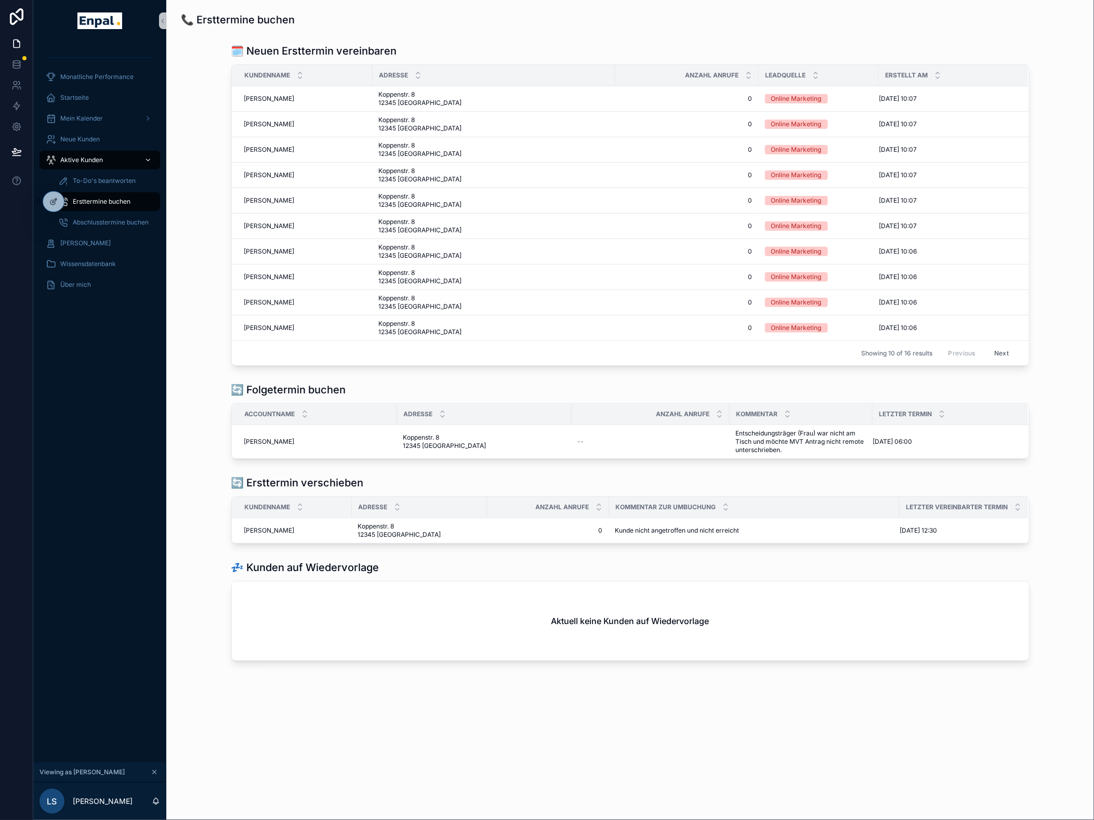
click at [111, 156] on div "Aktive Kunden" at bounding box center [100, 160] width 108 height 17
